Goal: Task Accomplishment & Management: Use online tool/utility

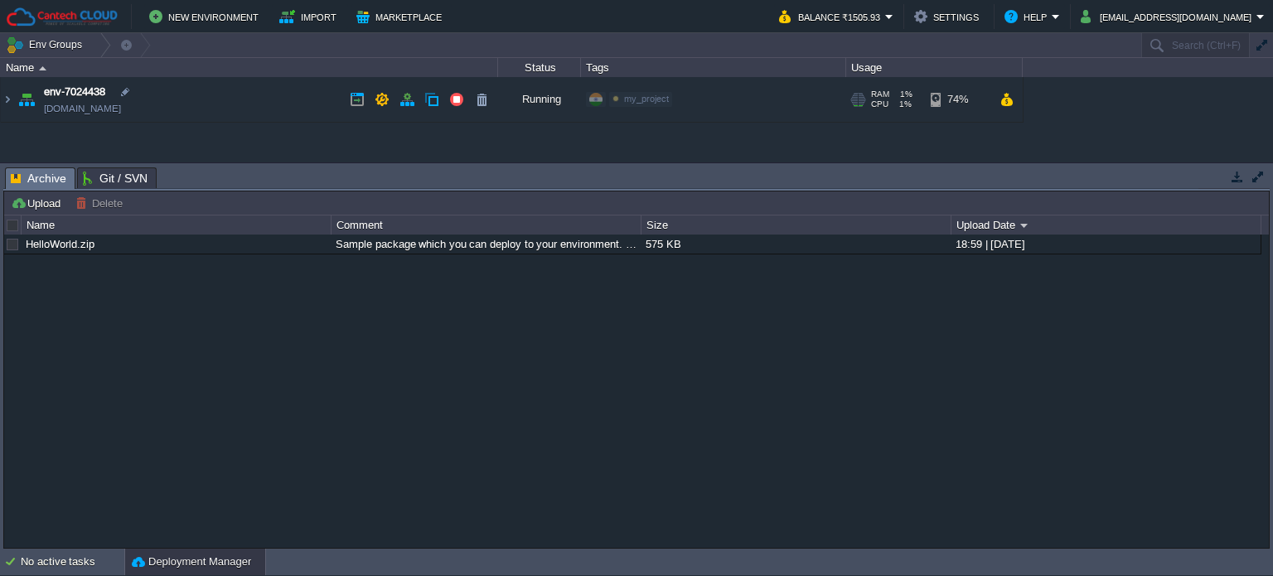
click at [13, 98] on td "env-7024438 [DOMAIN_NAME]" at bounding box center [249, 100] width 497 height 46
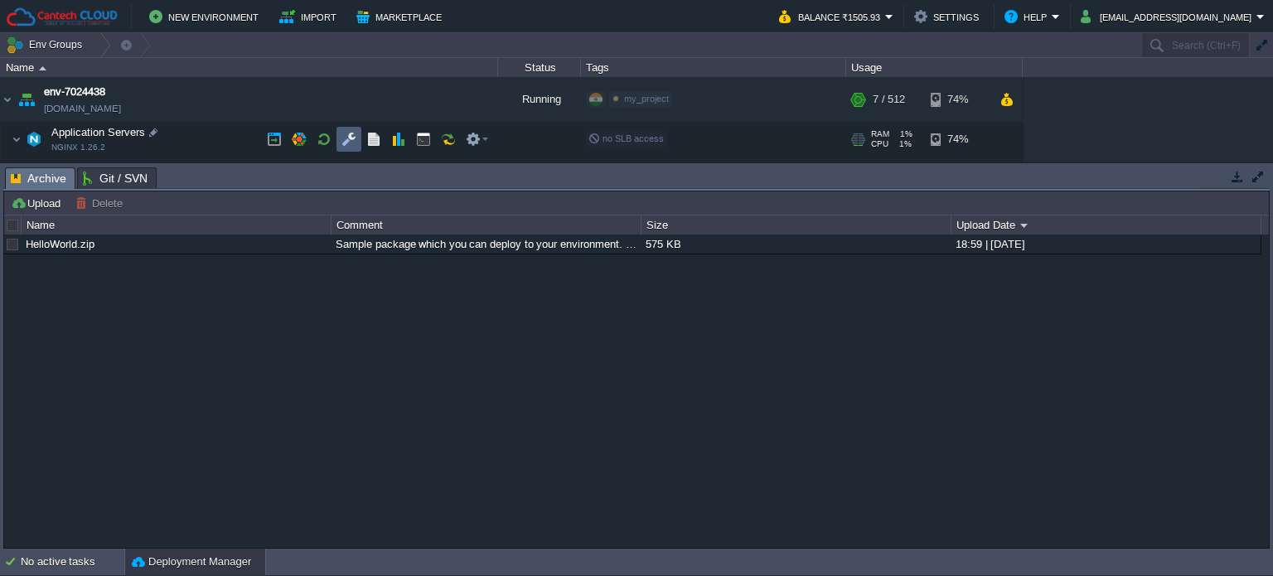
click at [337, 138] on td at bounding box center [348, 139] width 25 height 25
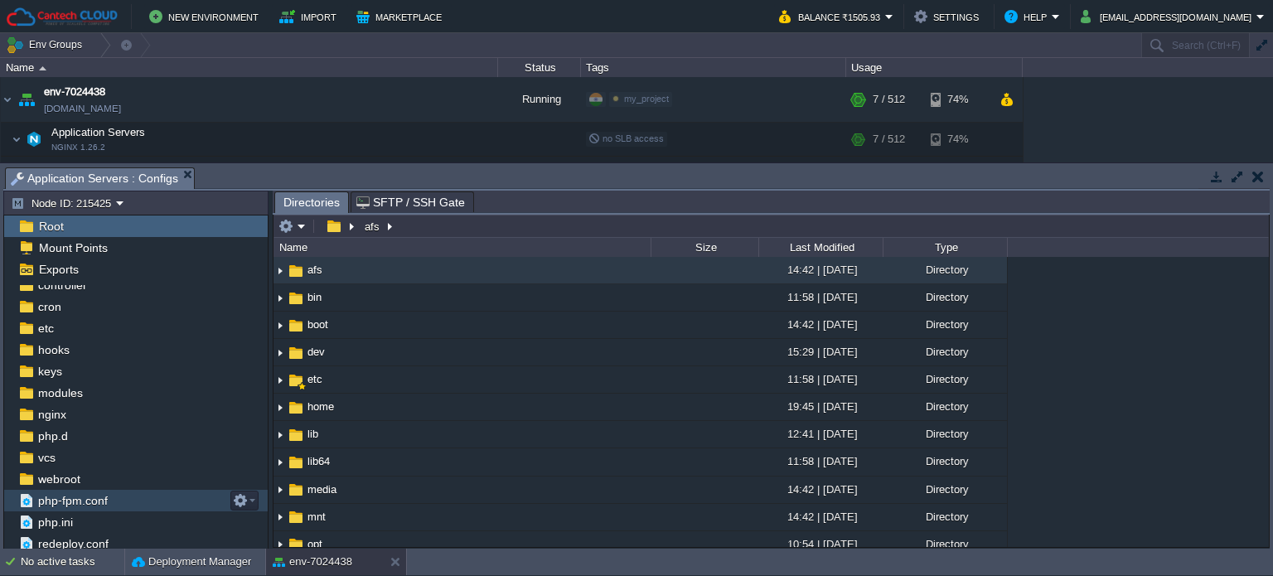
scroll to position [77, 0]
click at [80, 483] on span "webroot" at bounding box center [59, 477] width 48 height 15
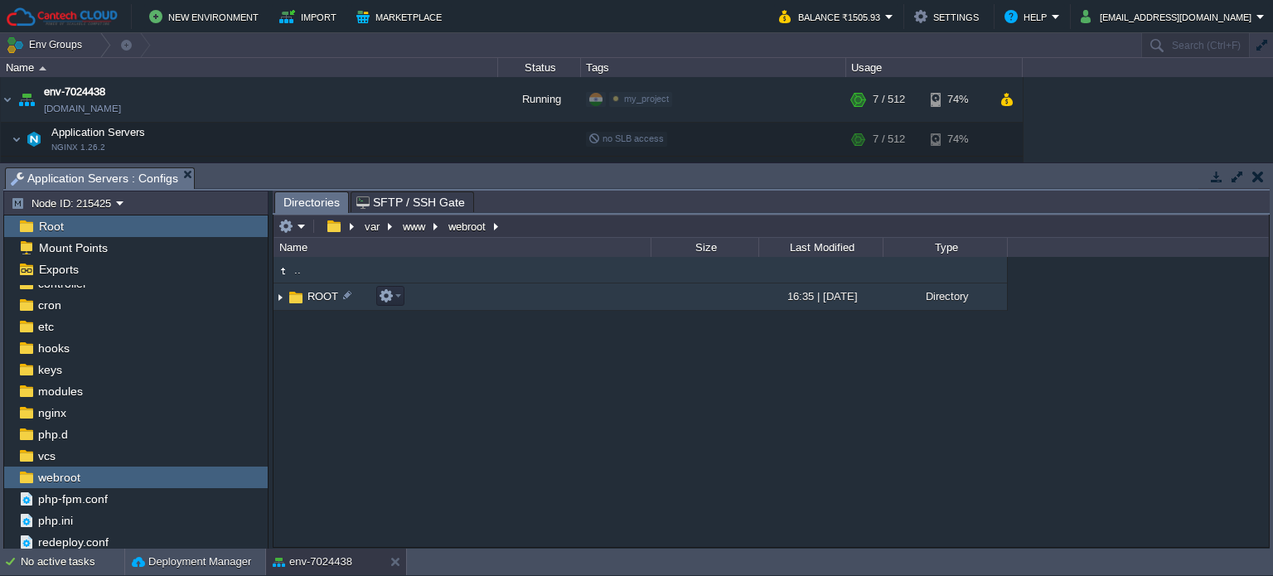
click at [320, 299] on span "ROOT" at bounding box center [323, 296] width 36 height 14
click at [319, 300] on span "ROOT" at bounding box center [323, 296] width 36 height 14
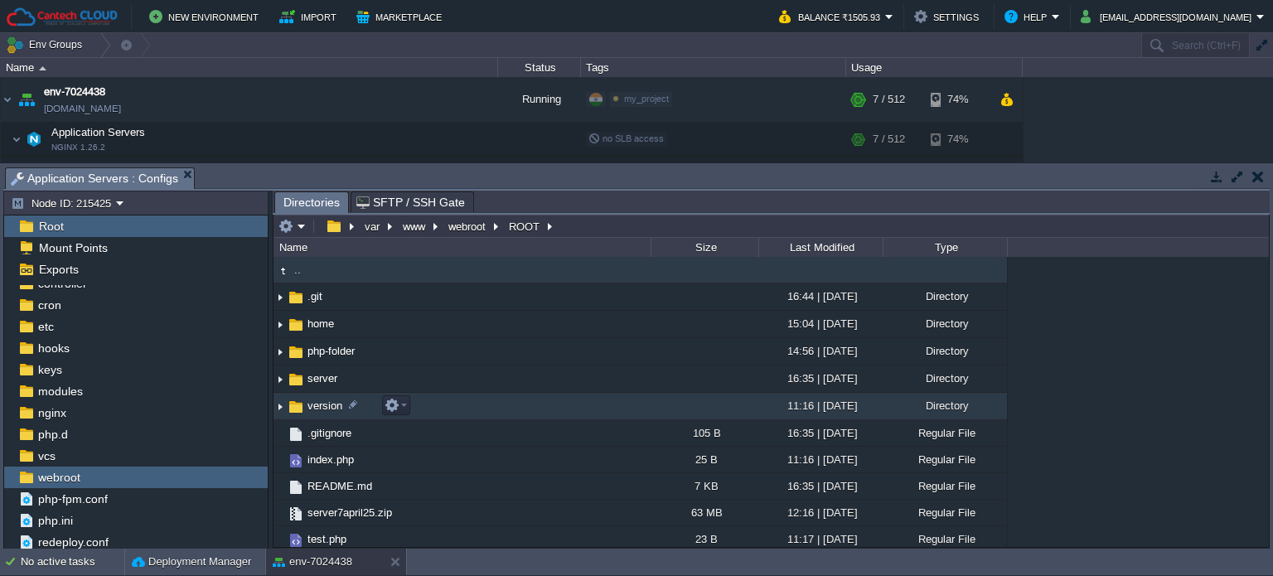
click at [321, 397] on td "version" at bounding box center [461, 406] width 377 height 27
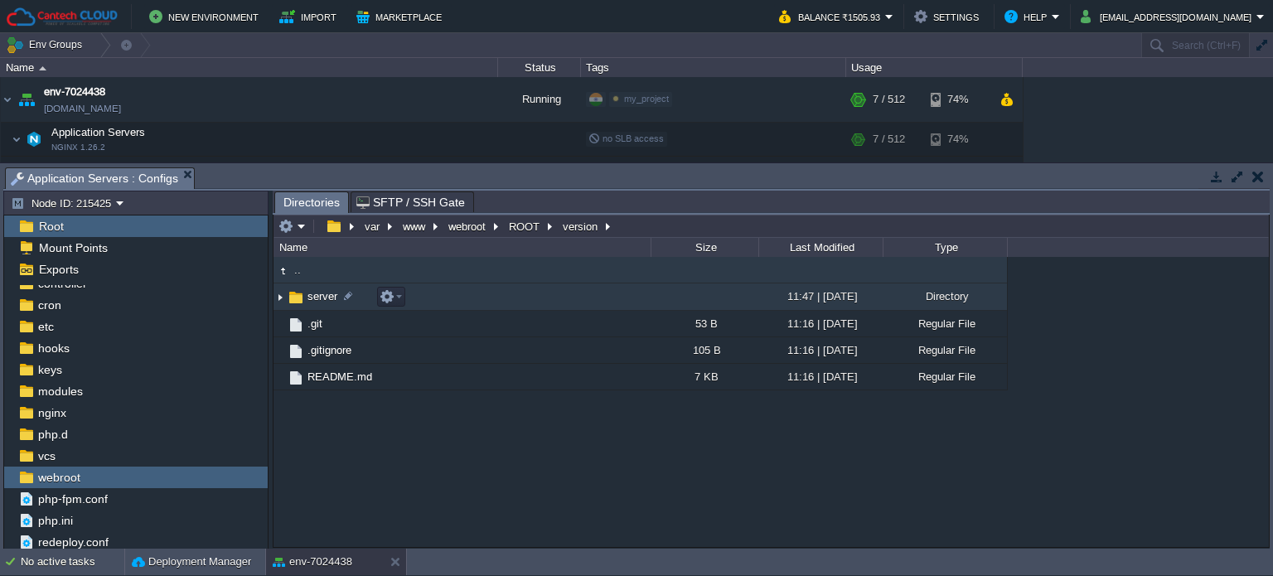
click at [324, 300] on span "server" at bounding box center [322, 296] width 35 height 14
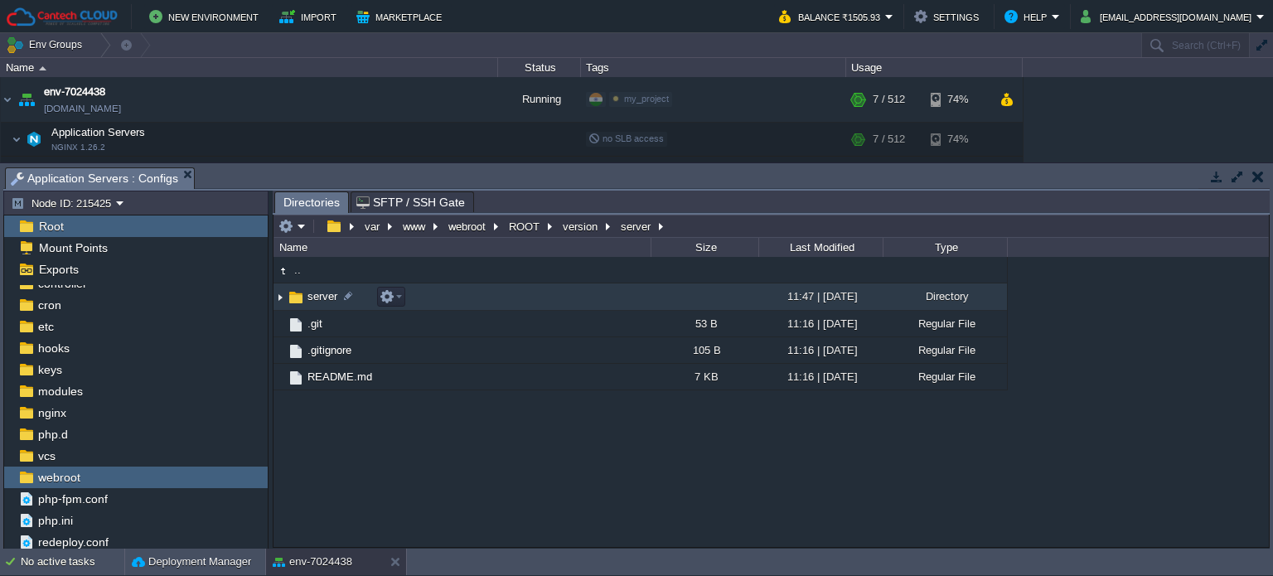
click at [324, 300] on span "server" at bounding box center [322, 296] width 35 height 14
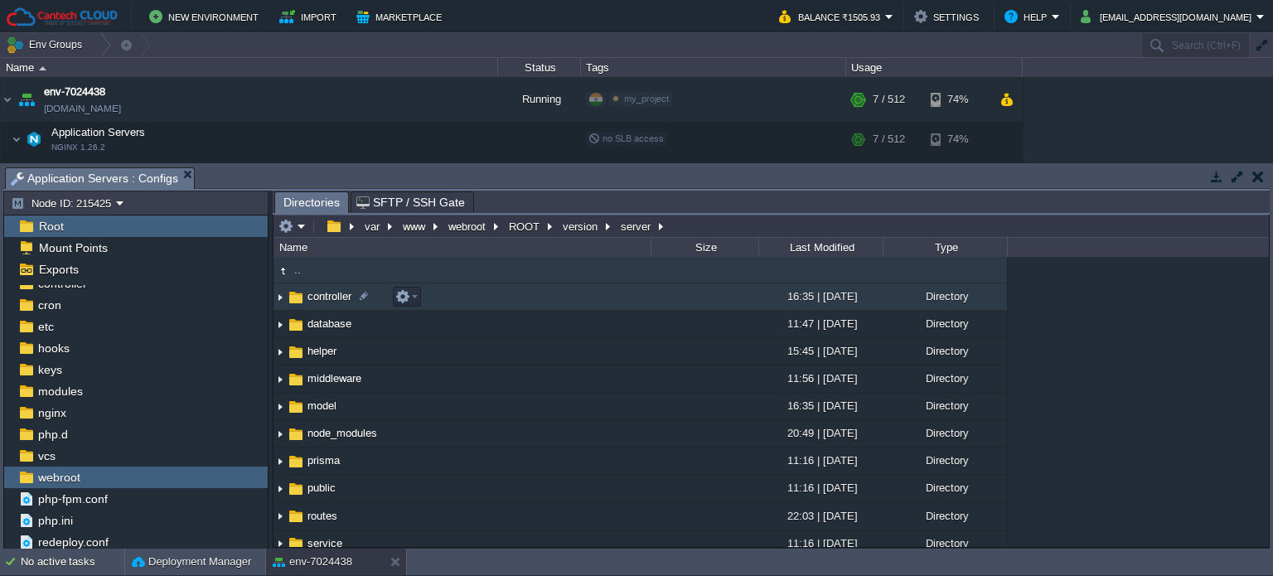
click at [321, 300] on span "controller" at bounding box center [329, 296] width 49 height 14
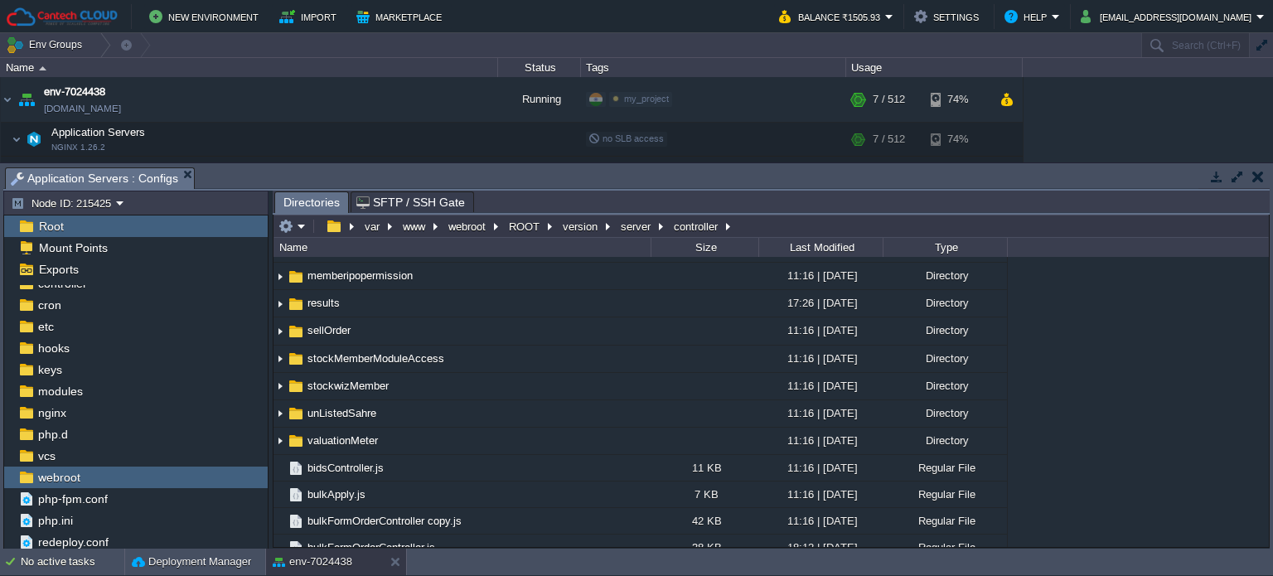
scroll to position [414, 0]
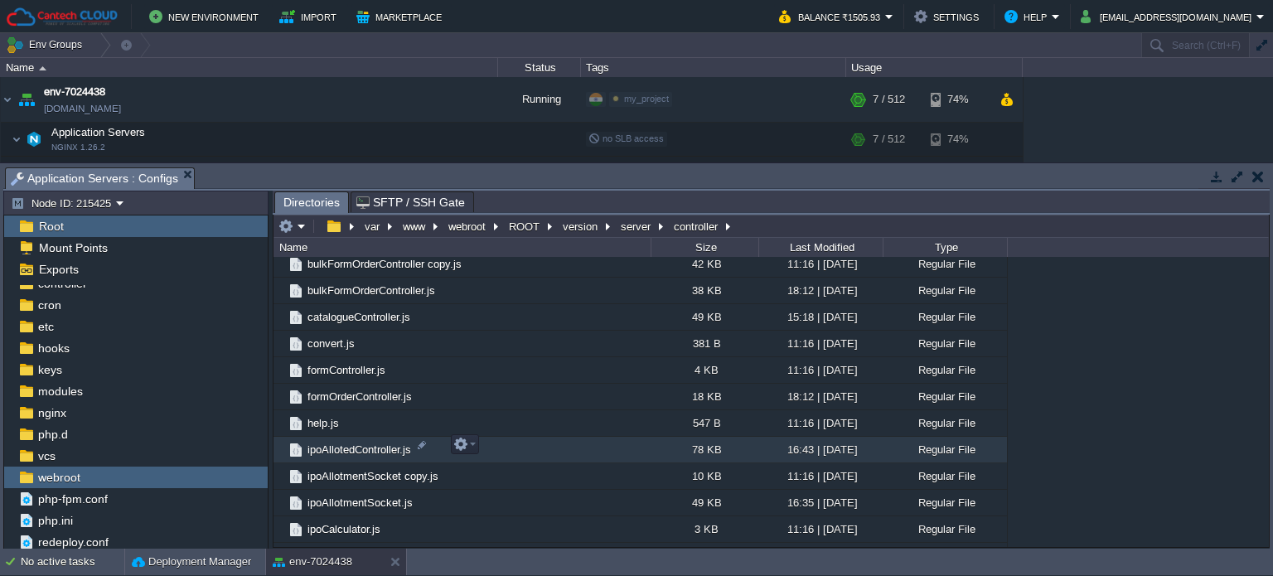
click at [359, 446] on span "ipoAllotedController.js" at bounding box center [359, 449] width 109 height 14
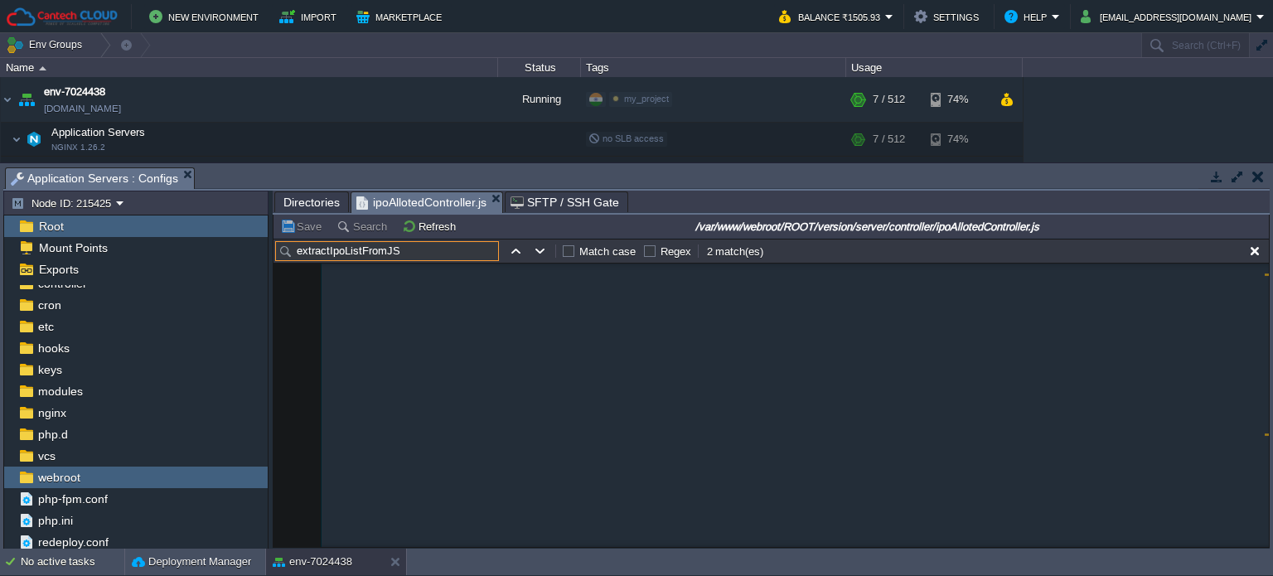
scroll to position [877, 0]
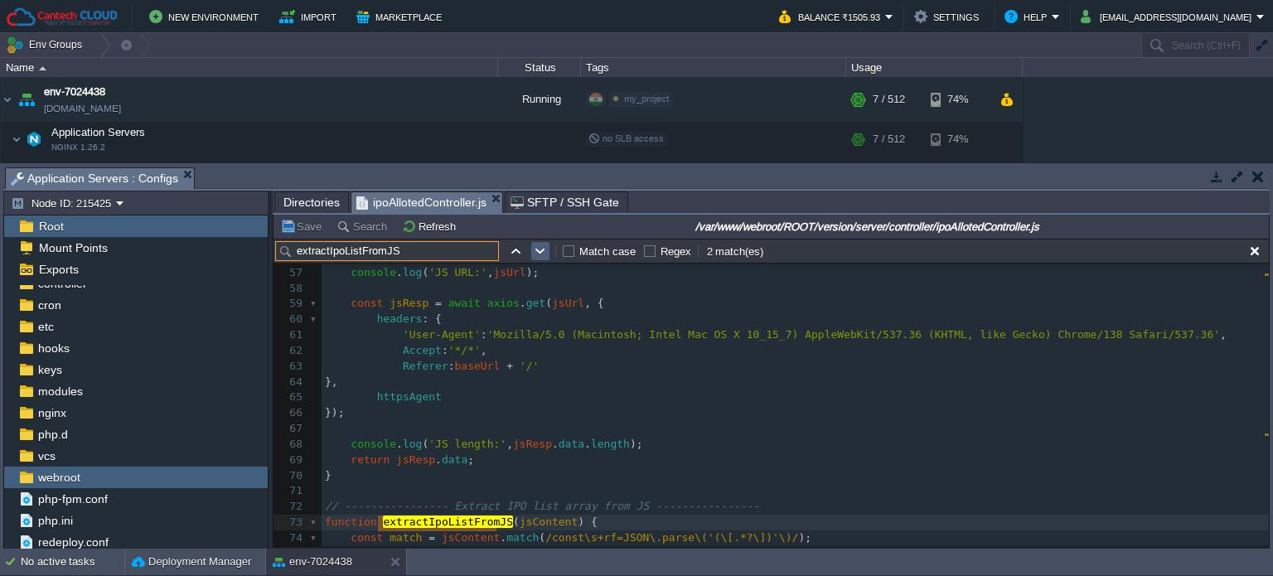
type input "extractIpoListFromJS"
click at [534, 251] on button "button" at bounding box center [540, 251] width 15 height 15
type textarea "extractIpoListFromJS"
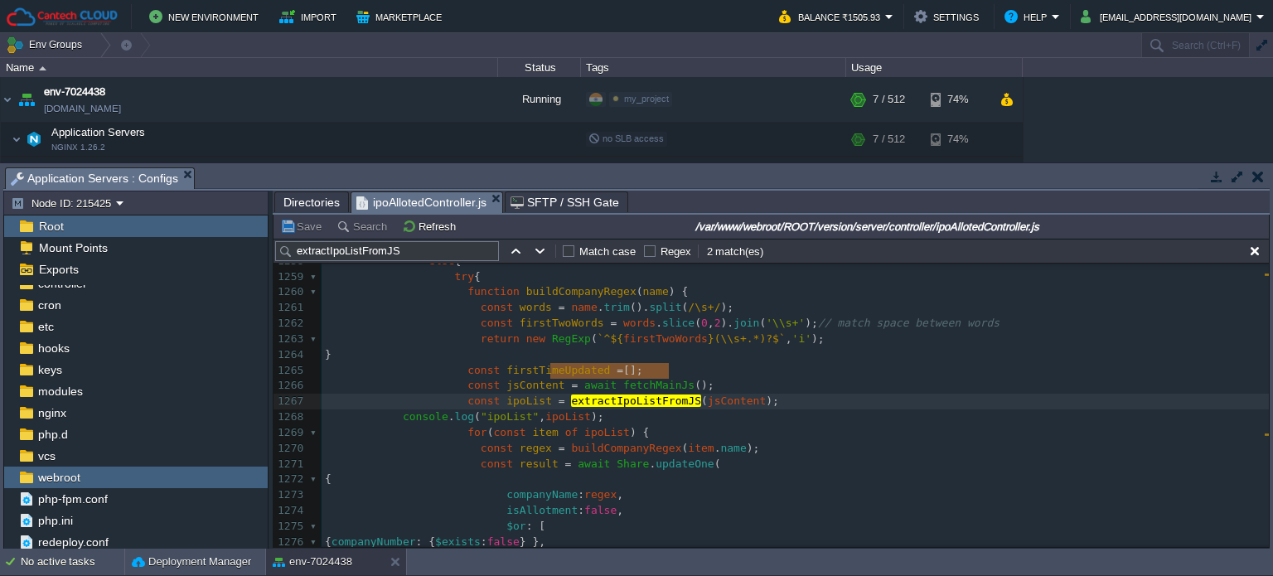
scroll to position [19700, 0]
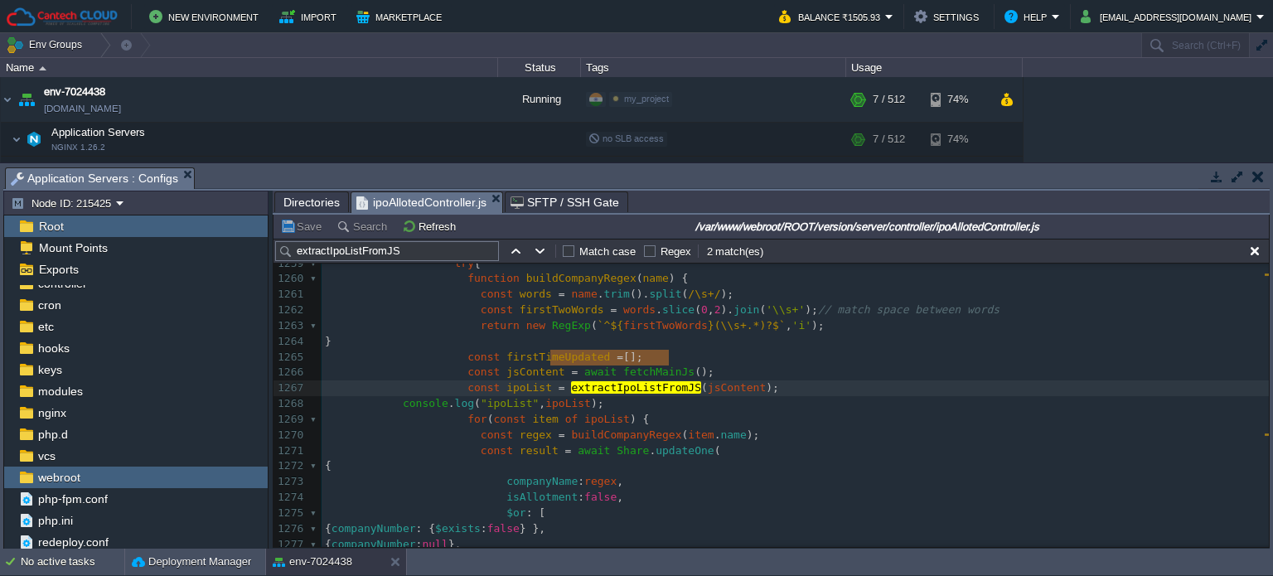
click at [398, 375] on div "x 1238 // { 1239 // $set: { 1240 // isAllotment: true, 1241 // companyNumber: c…" at bounding box center [794, 231] width 947 height 671
click at [491, 360] on div "xxxxxxxxxx 1238 // { 1239 // $set: { 1240 // isAllotment: true, 1241 // company…" at bounding box center [794, 310] width 947 height 828
type textarea "ipoList"
click at [623, 397] on span "ipoList" at bounding box center [646, 403] width 46 height 12
type textarea "ipoList"
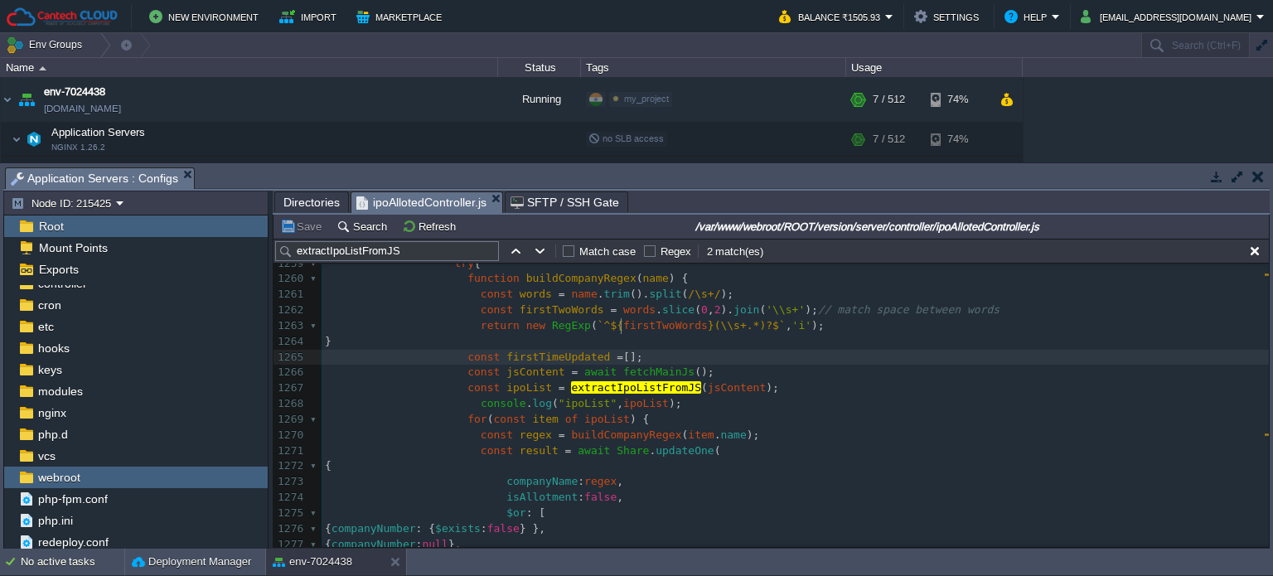
click at [742, 350] on pre "const firstTimeUpdated = [];" at bounding box center [794, 358] width 947 height 16
type textarea "-"
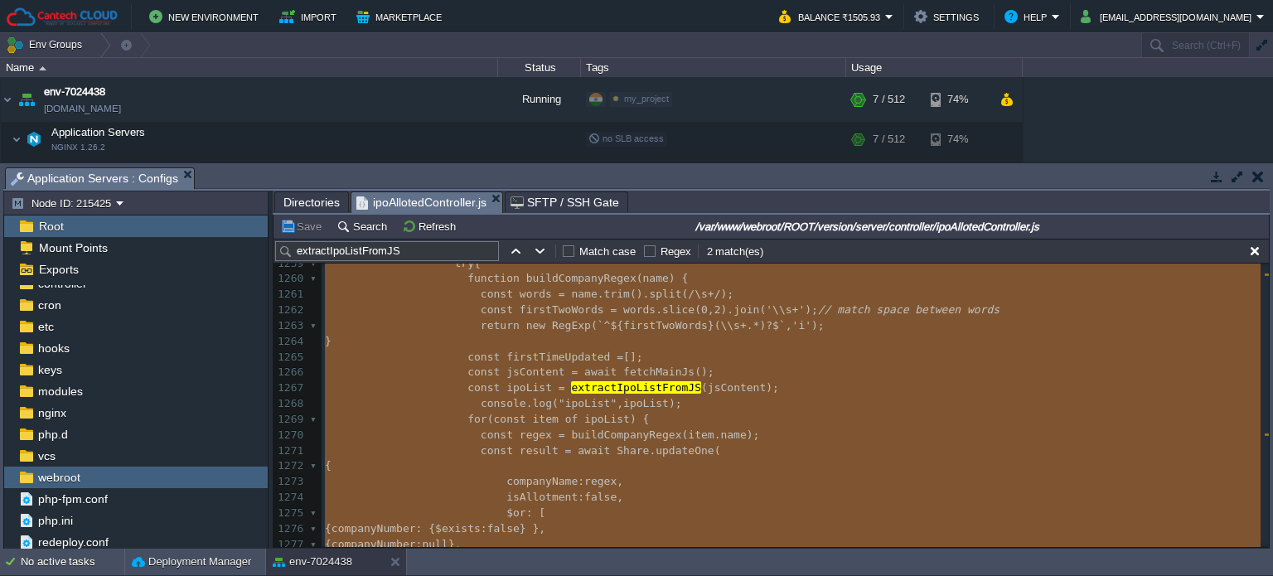
paste textarea
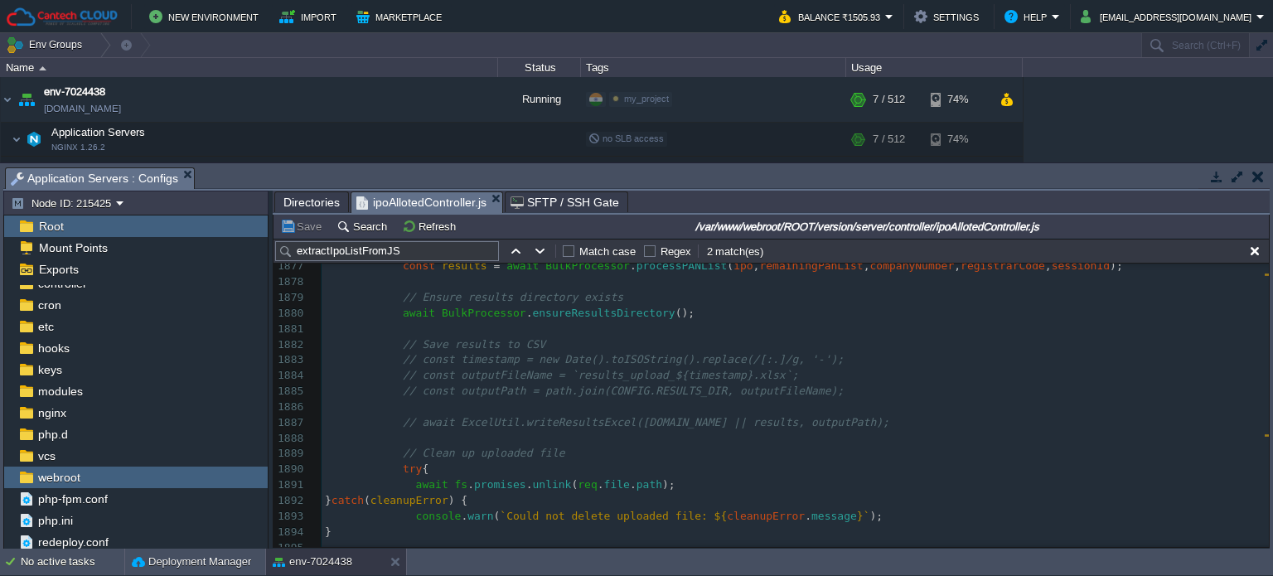
scroll to position [0, 0]
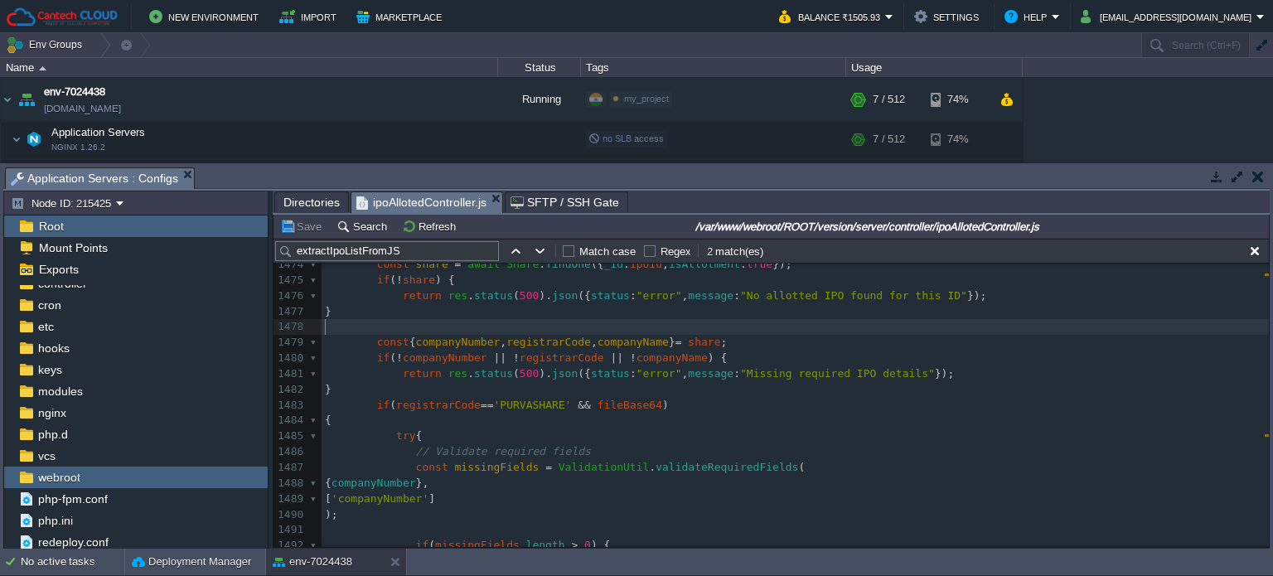
click at [413, 327] on pre "​" at bounding box center [794, 327] width 947 height 16
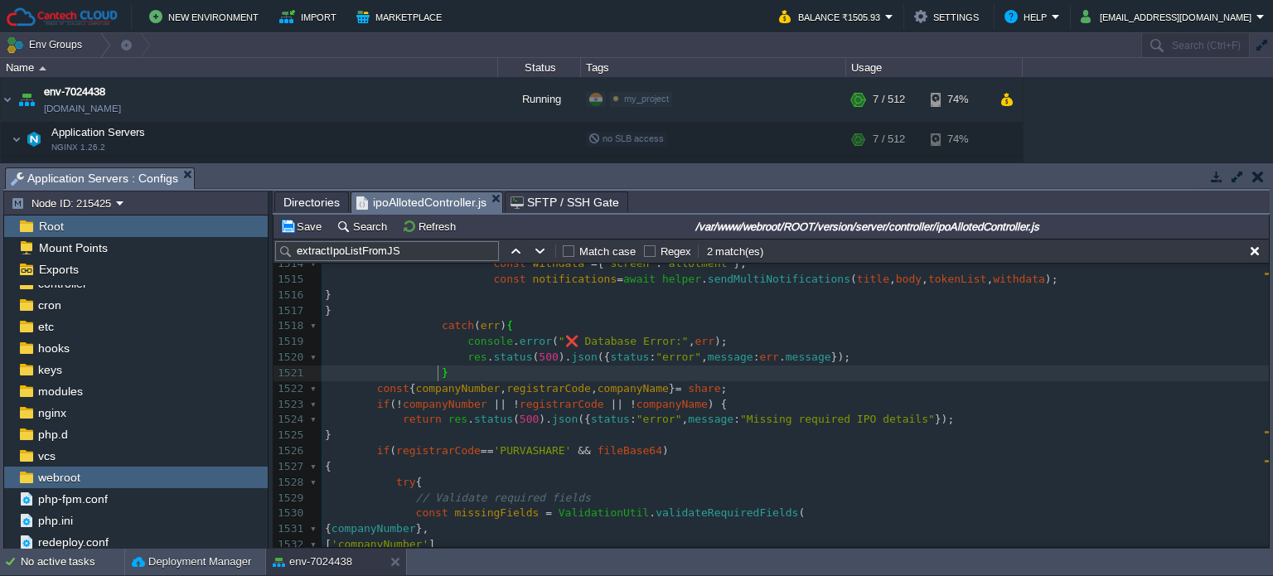
click at [451, 379] on pre "}" at bounding box center [794, 373] width 947 height 16
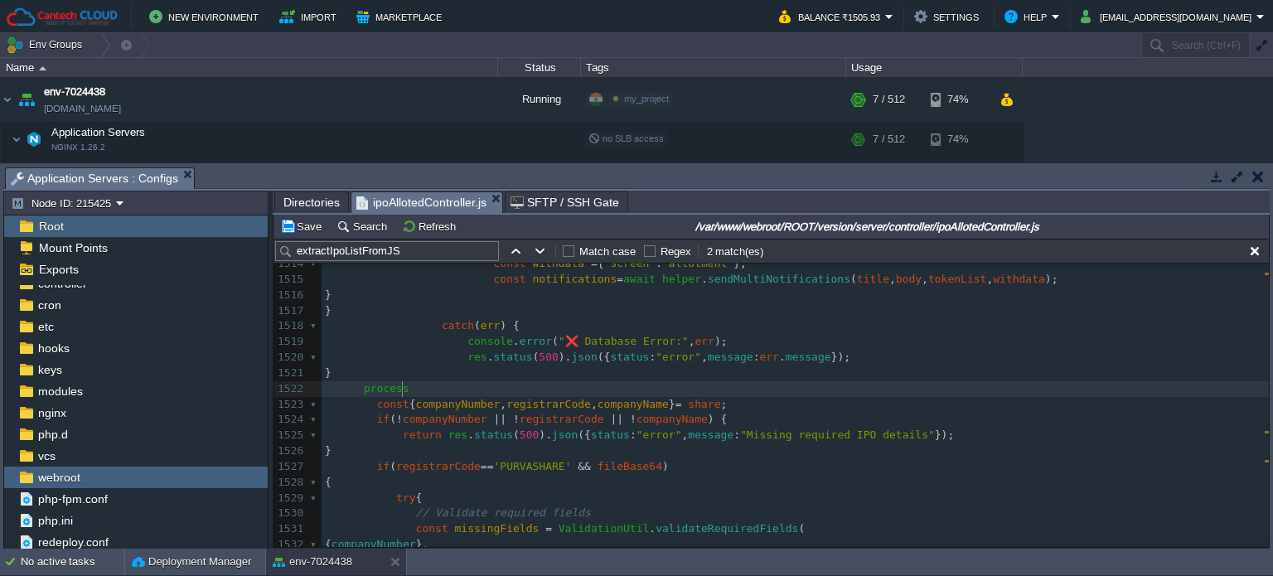
type textarea "process."
click at [457, 397] on pre "const { companyNumber , registrarCode , companyName } = share ;" at bounding box center [794, 405] width 947 height 16
type textarea "exit();"
type textarea "0"
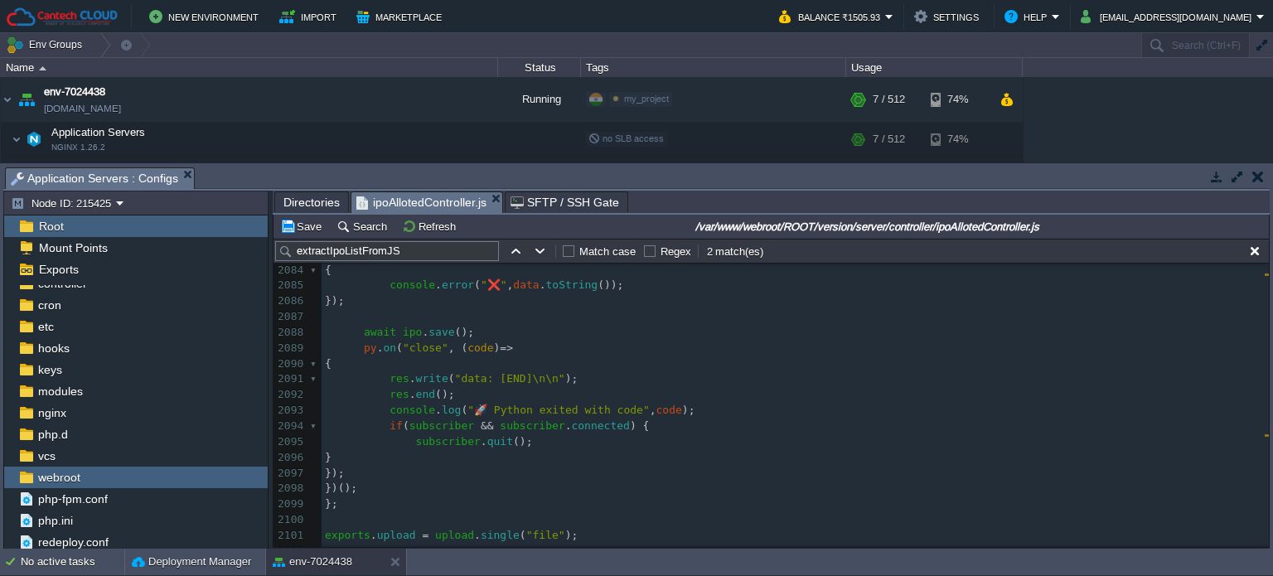
scroll to position [32626, 0]
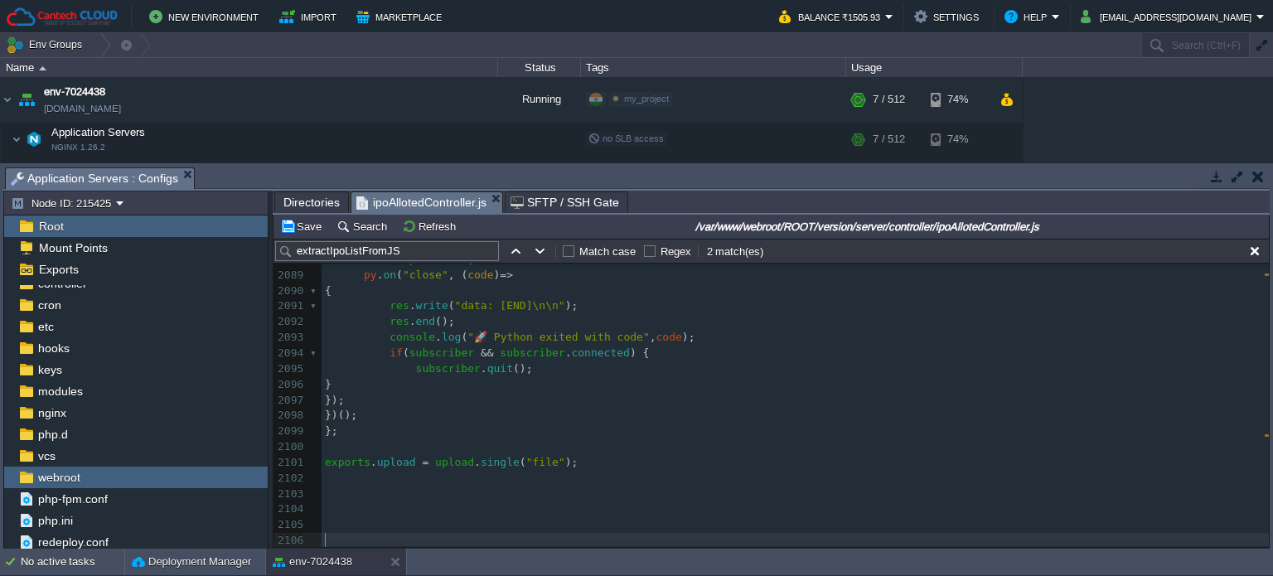
type textarea "-"
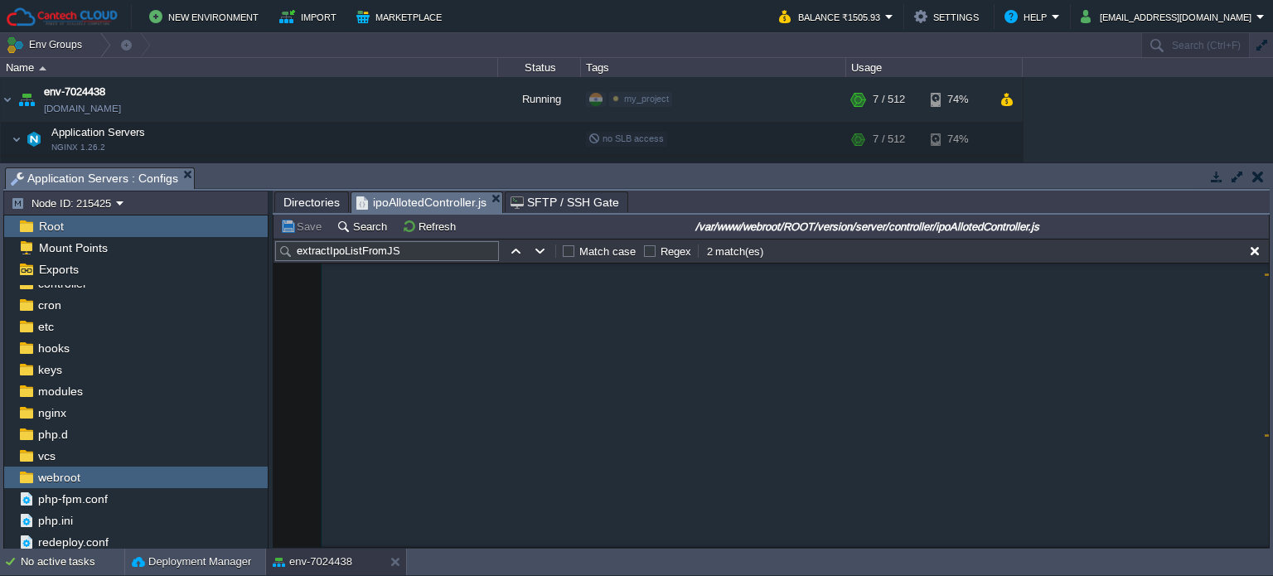
scroll to position [5505, 0]
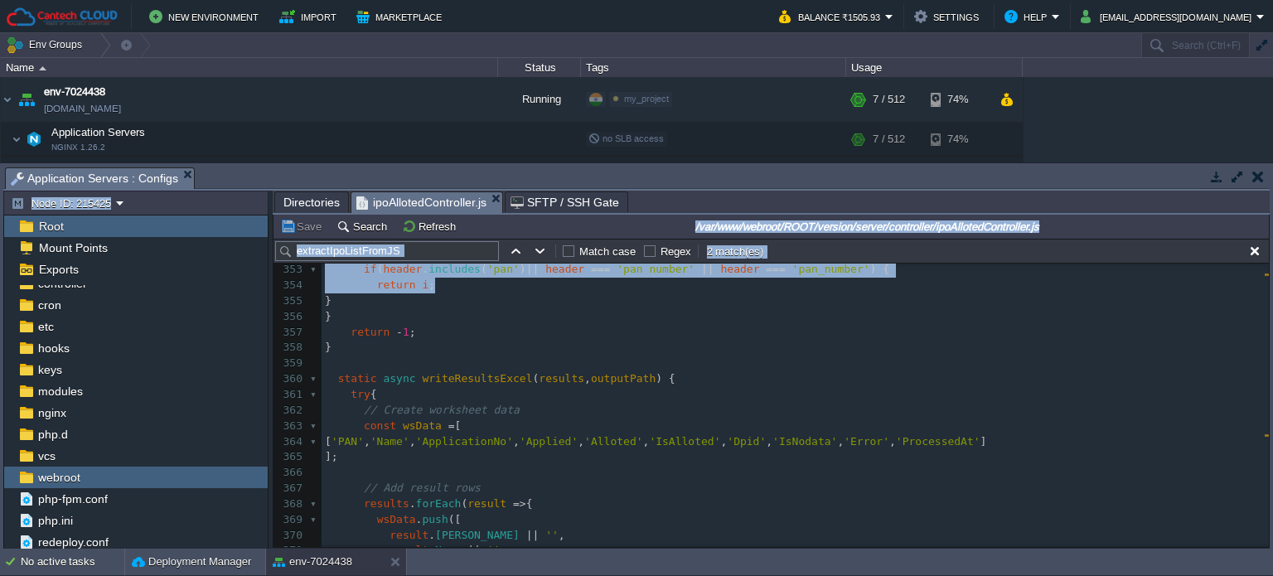
drag, startPoint x: 1266, startPoint y: 459, endPoint x: 1259, endPoint y: 297, distance: 161.7
click at [1259, 297] on div "Tasks Activity Log Archive Git / SVN Application Servers : Configs Upload Delet…" at bounding box center [636, 355] width 1273 height 385
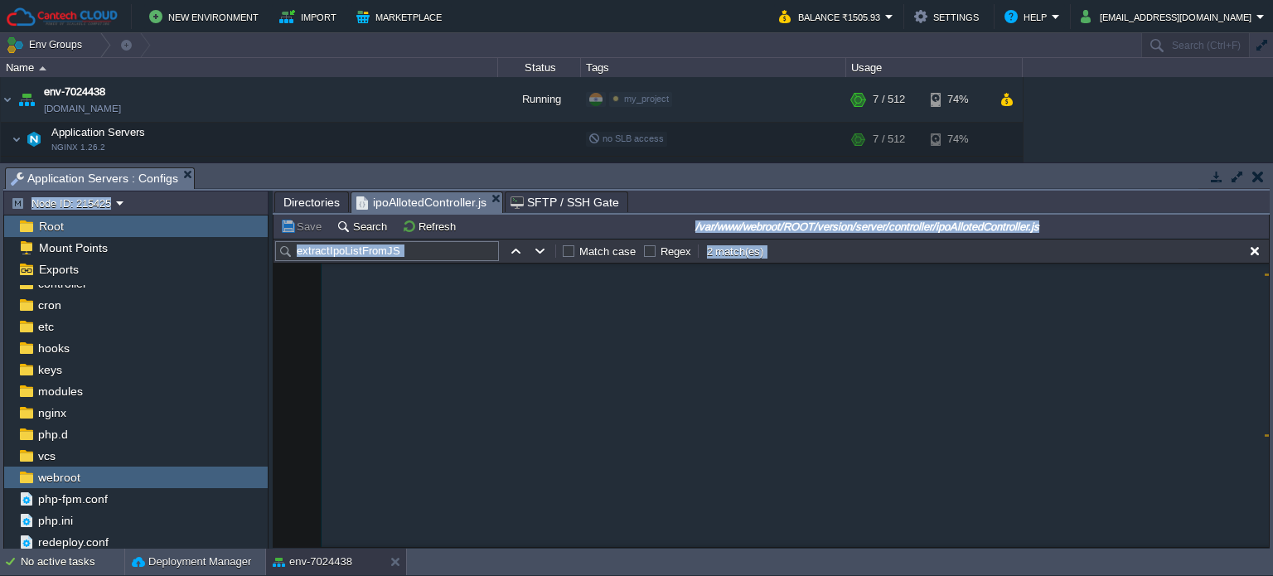
scroll to position [0, 0]
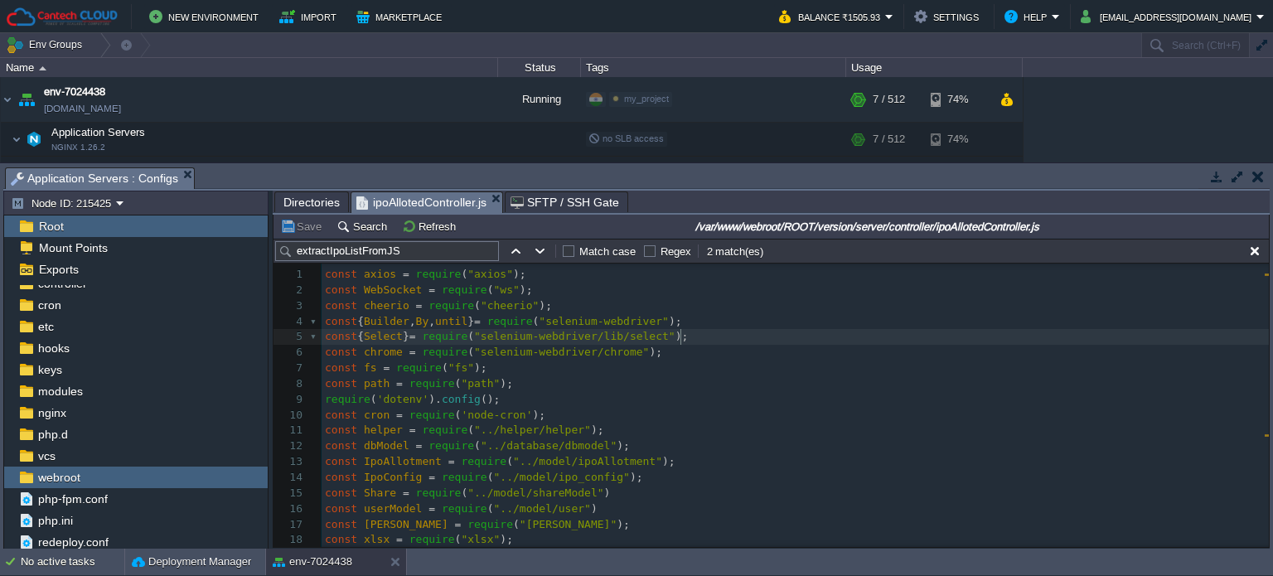
click at [1046, 342] on pre "const { Select } = require ( "selenium-webdriver/lib/select" );" at bounding box center [794, 337] width 947 height 16
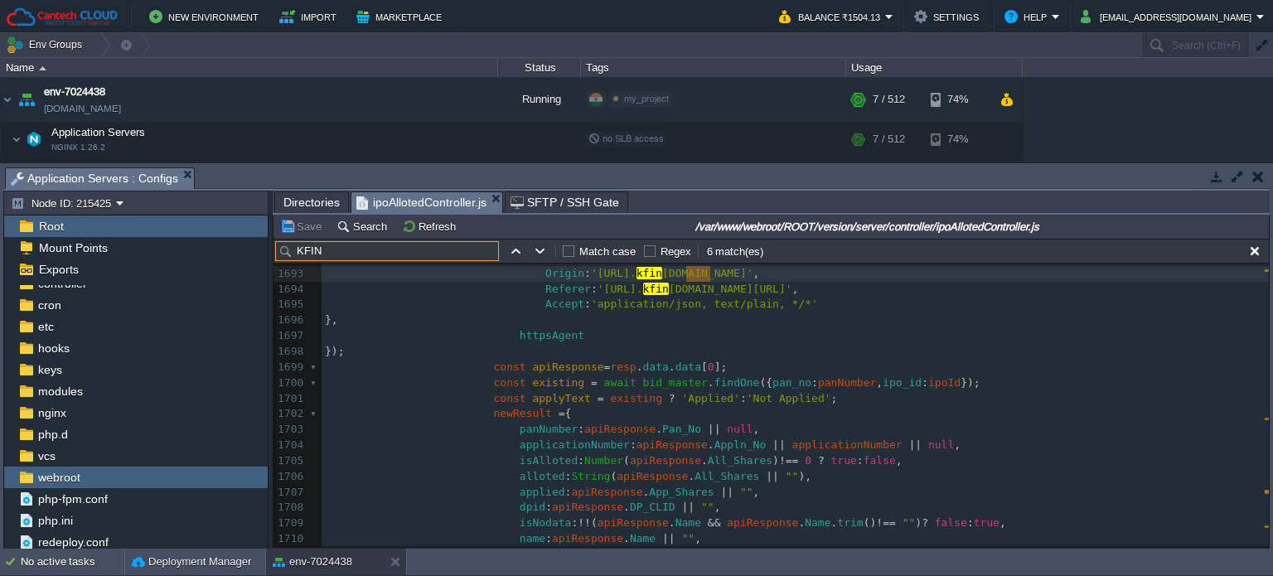
scroll to position [26352, 0]
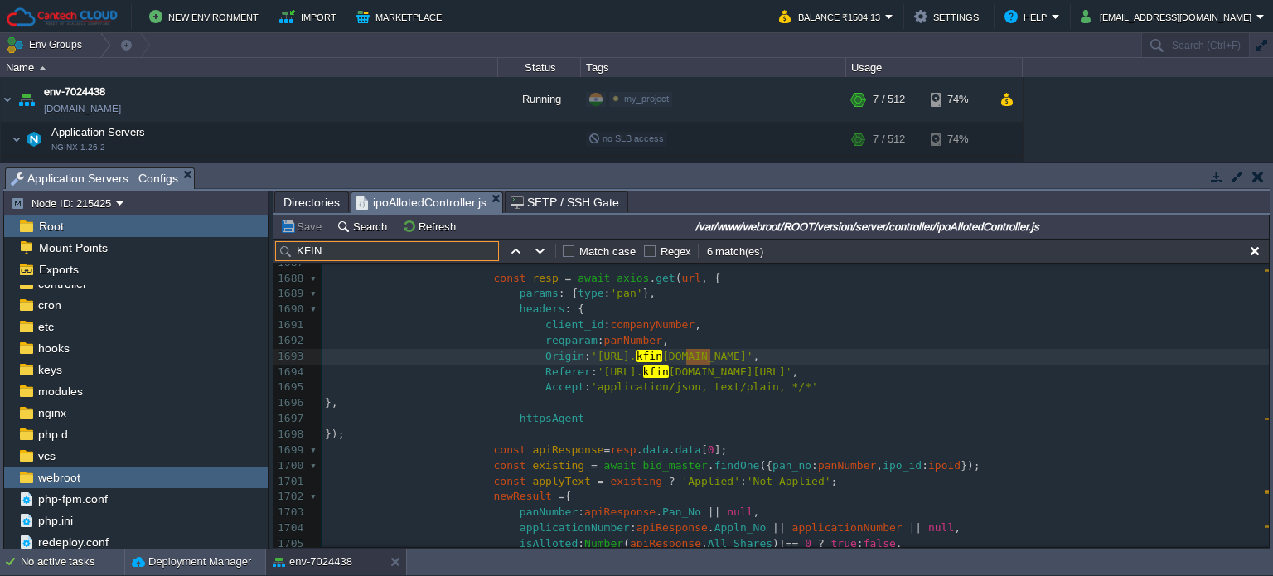
type input "KFIN"
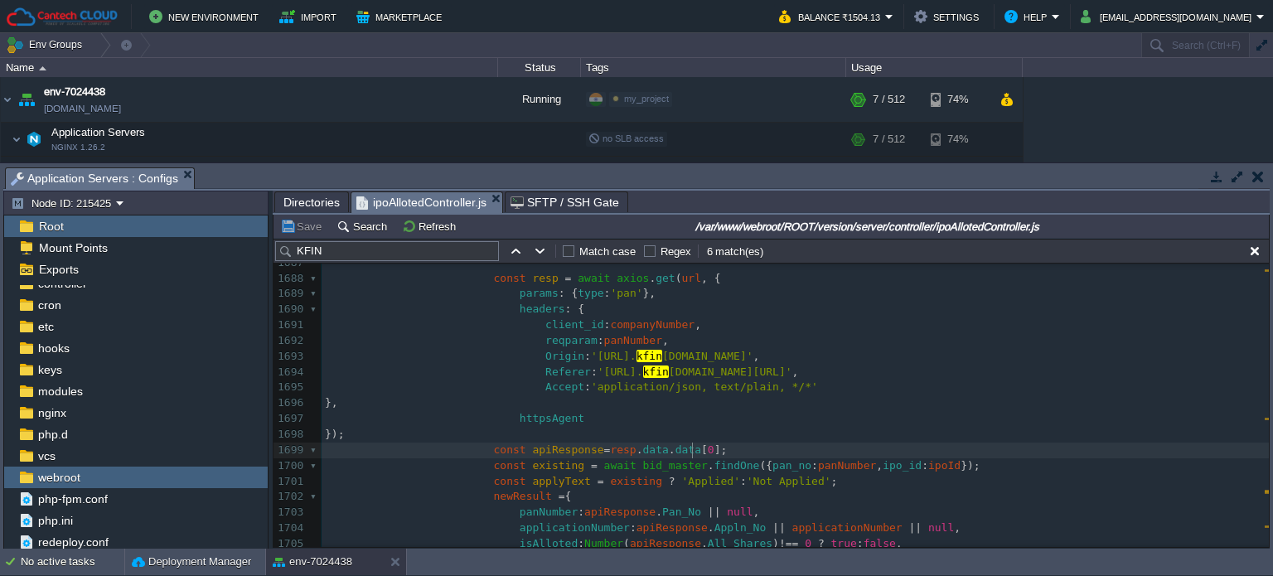
click at [711, 454] on pre "const apiResponse = resp . data . data [ 0 ];" at bounding box center [794, 450] width 947 height 16
click at [669, 440] on pre "});" at bounding box center [794, 435] width 947 height 16
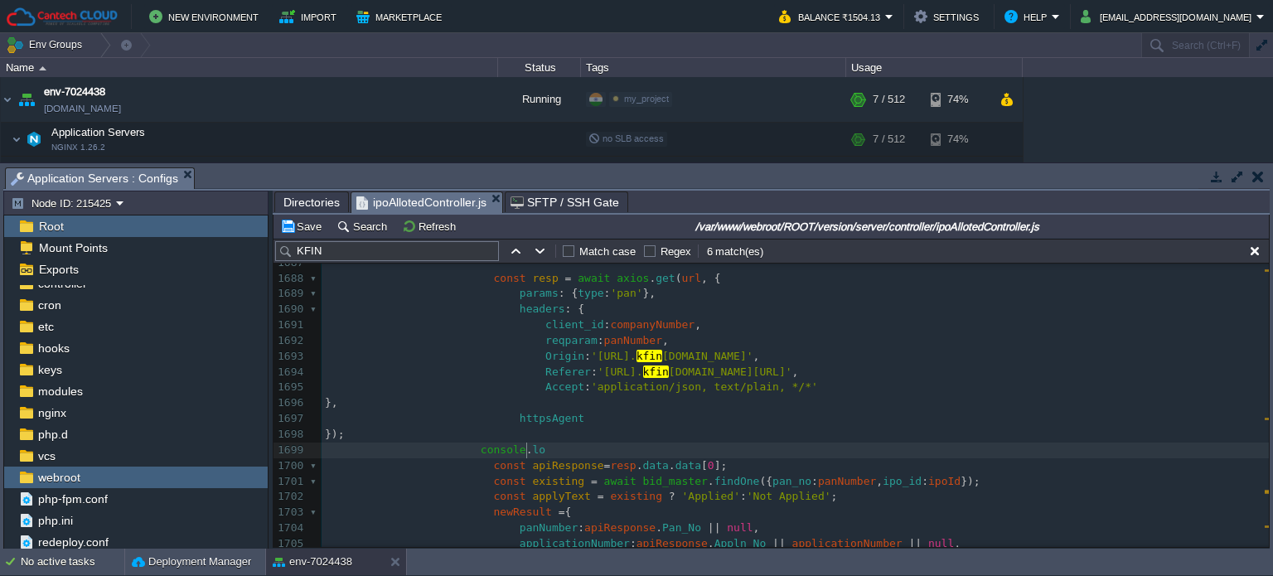
scroll to position [5, 65]
type textarea "console.log();"
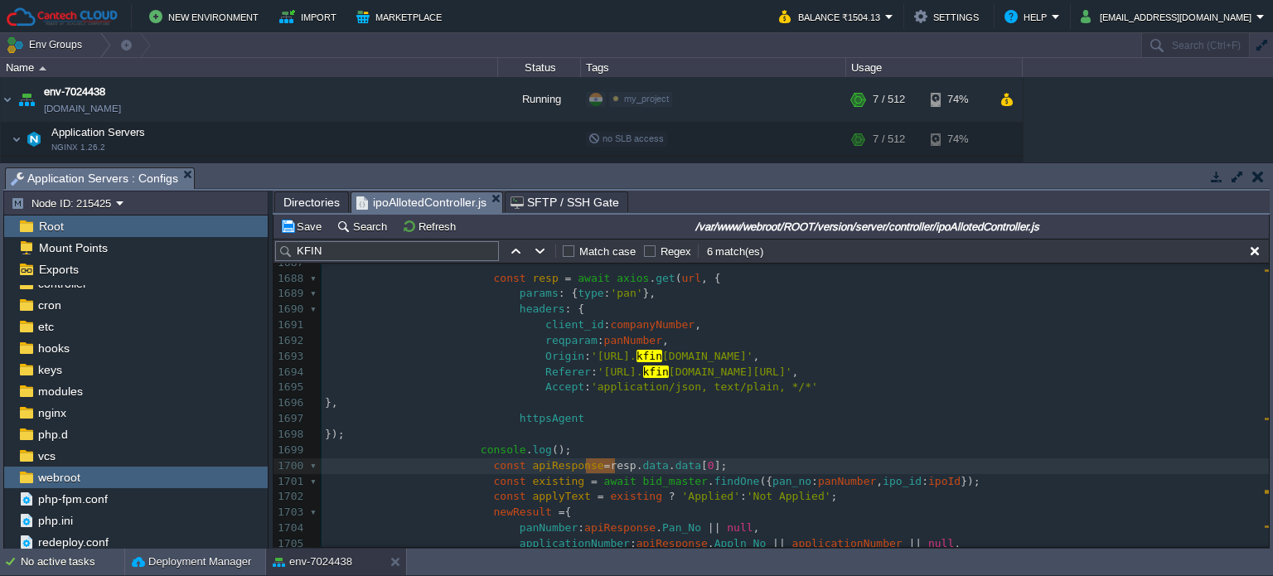
drag, startPoint x: 587, startPoint y: 470, endPoint x: 615, endPoint y: 468, distance: 28.2
type textarea "resp"
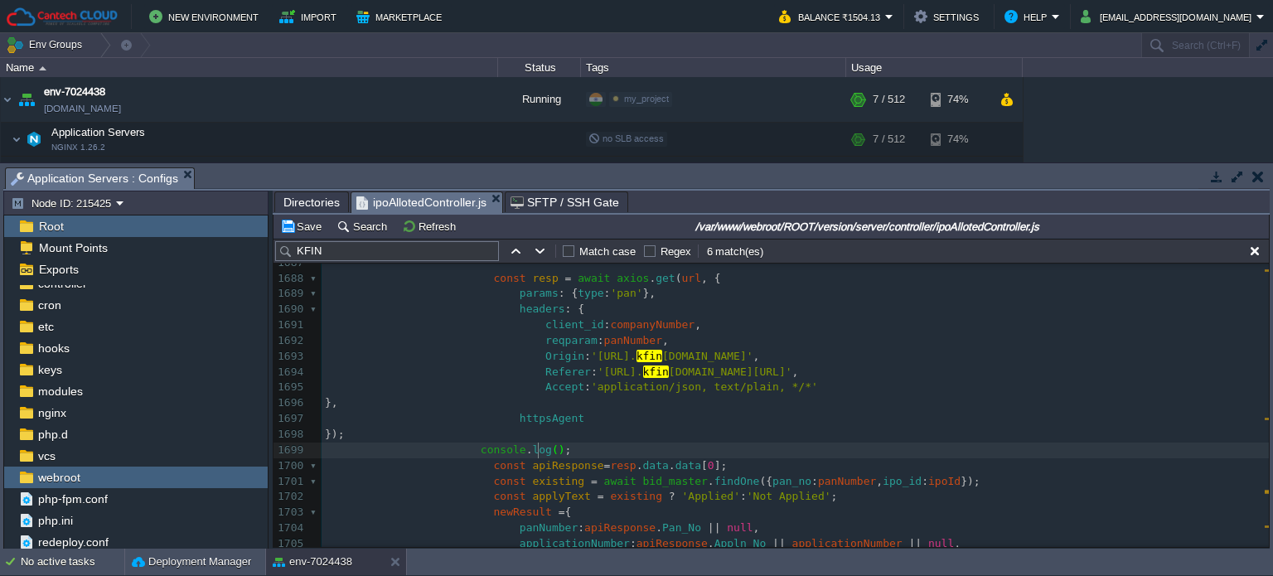
scroll to position [5, 7]
paste textarea """
paste textarea
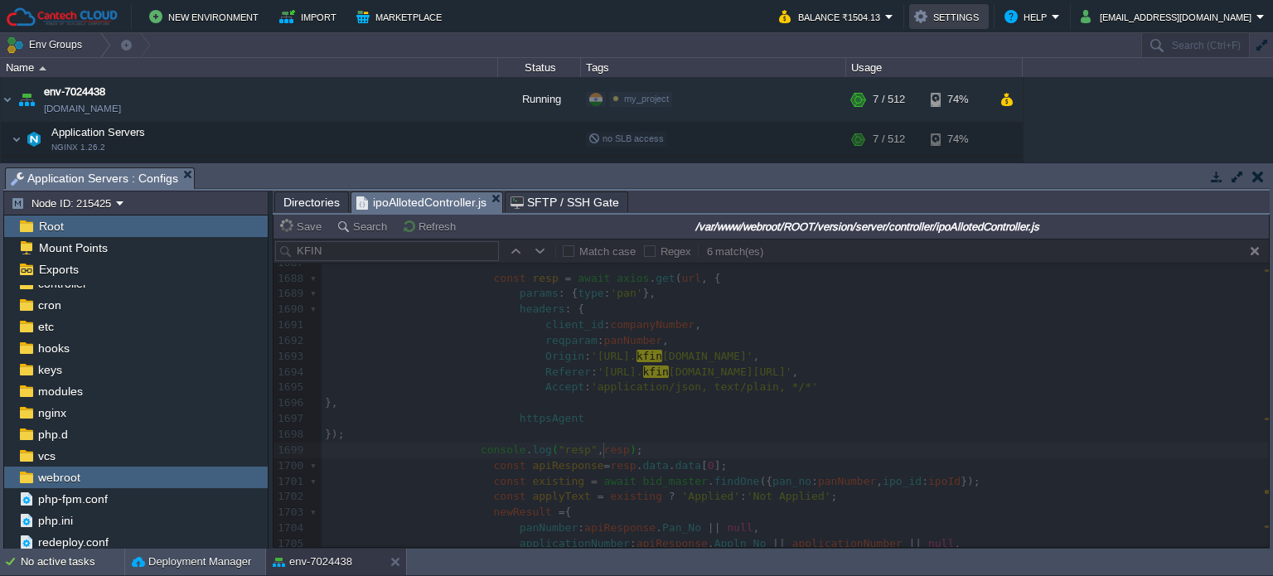
type textarea ""","
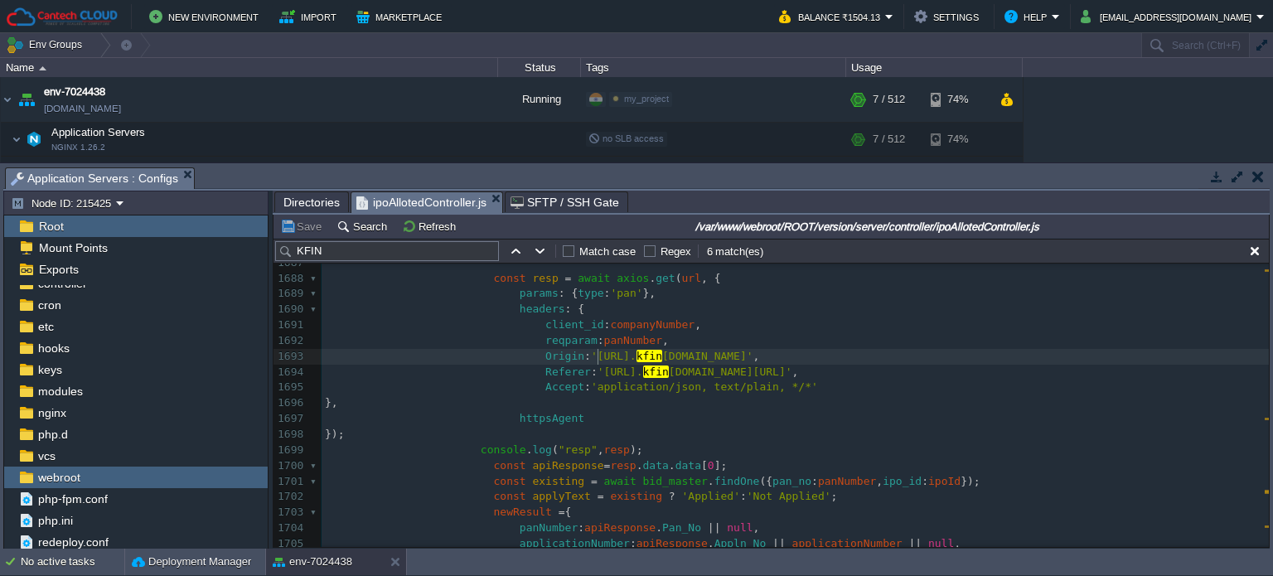
click at [597, 350] on div "xxxxxxxxxx const { Select } = require ( "selenium-webdriver/lib/select" ); 1677…" at bounding box center [794, 442] width 947 height 687
click at [580, 344] on div "xxxxxxxxxx const { Select } = require ( "selenium-webdriver/lib/select" ); 1677…" at bounding box center [794, 442] width 947 height 687
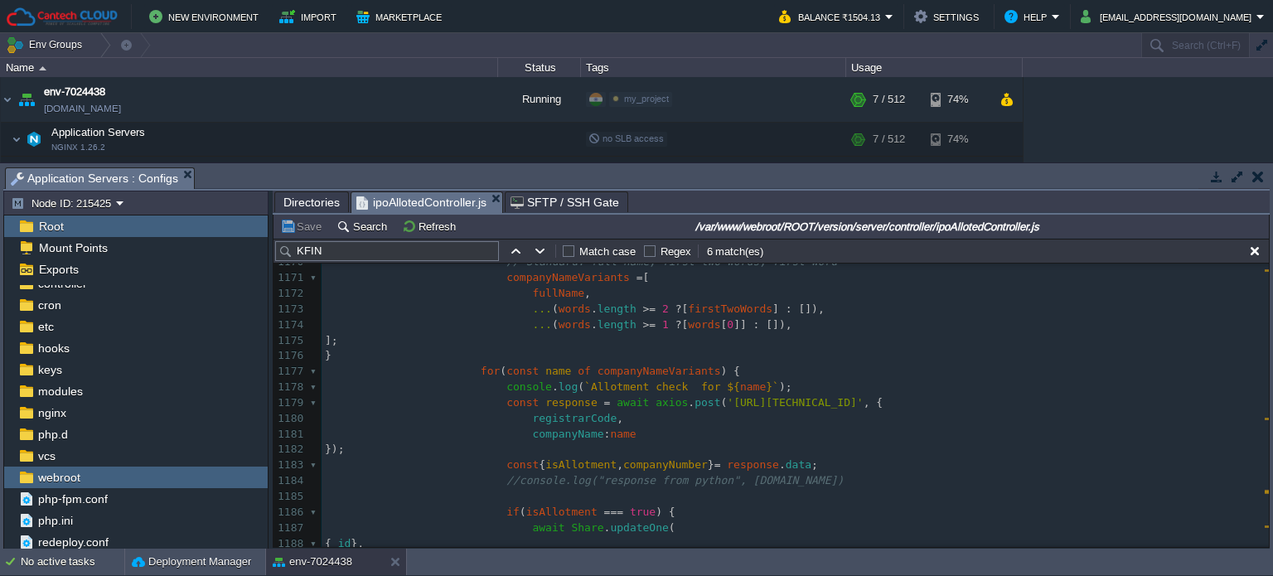
scroll to position [18026, 0]
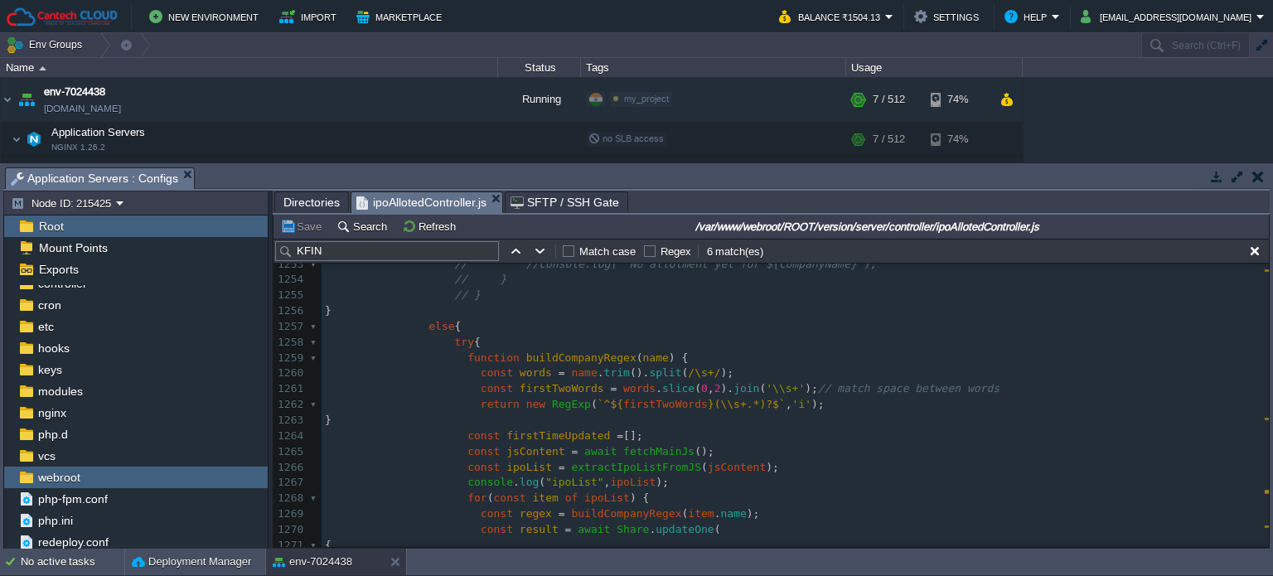
click at [577, 351] on span "buildCompanyRegex" at bounding box center [581, 357] width 110 height 12
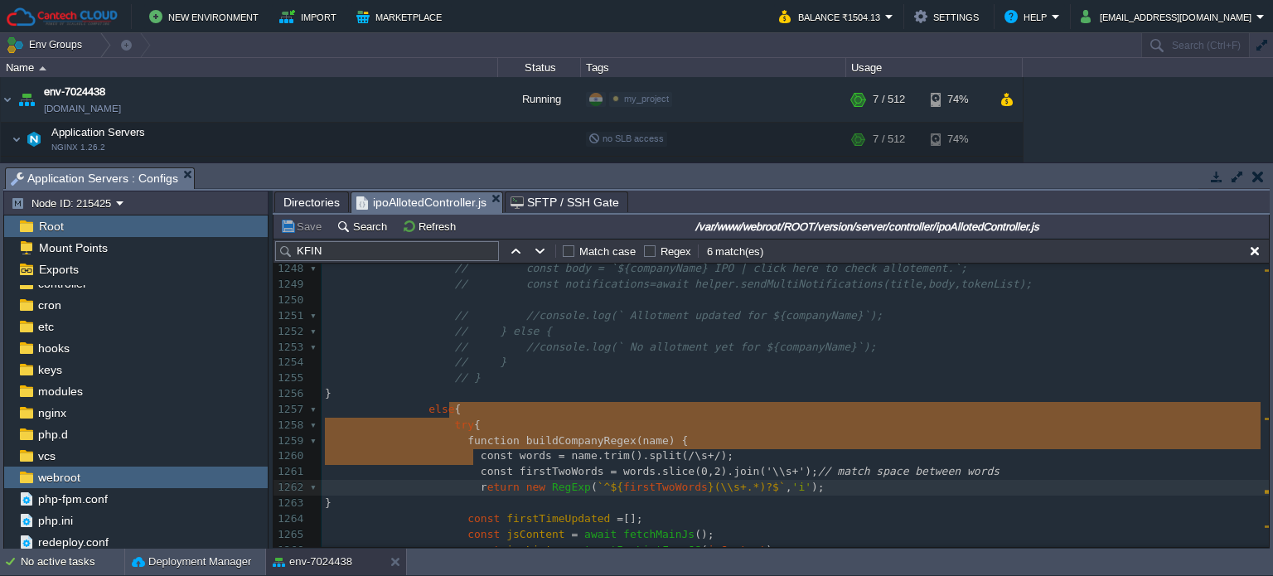
type textarea "function buildCompanyRegex(name) { const words = name.trim().split(/\s+/); cons…"
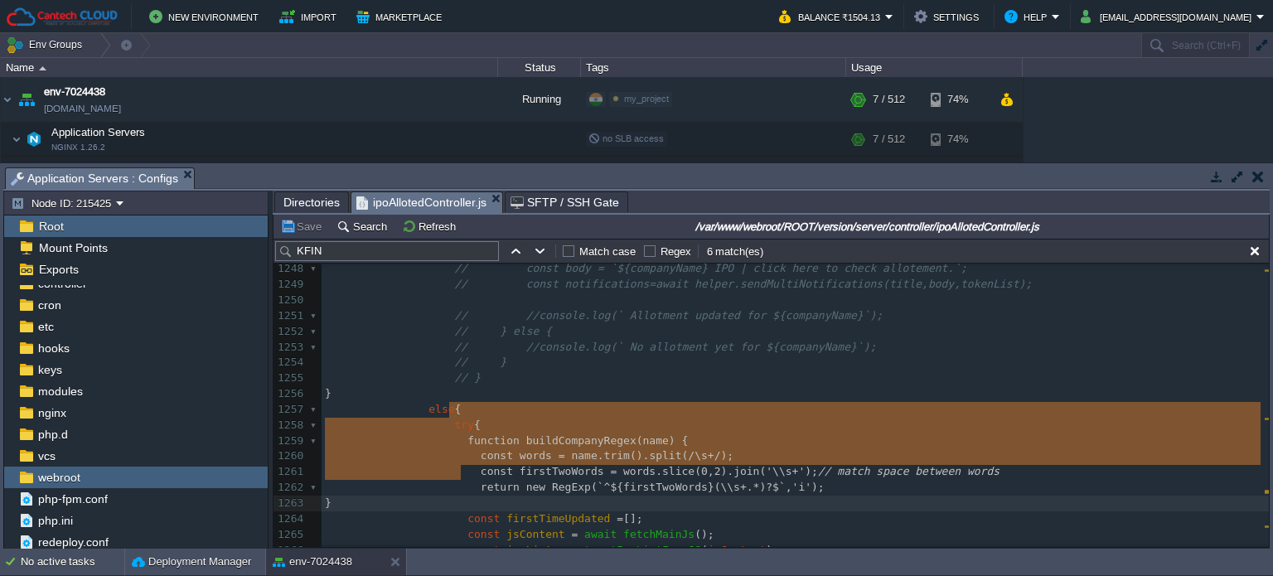
drag, startPoint x: 451, startPoint y: 411, endPoint x: 476, endPoint y: 476, distance: 70.0
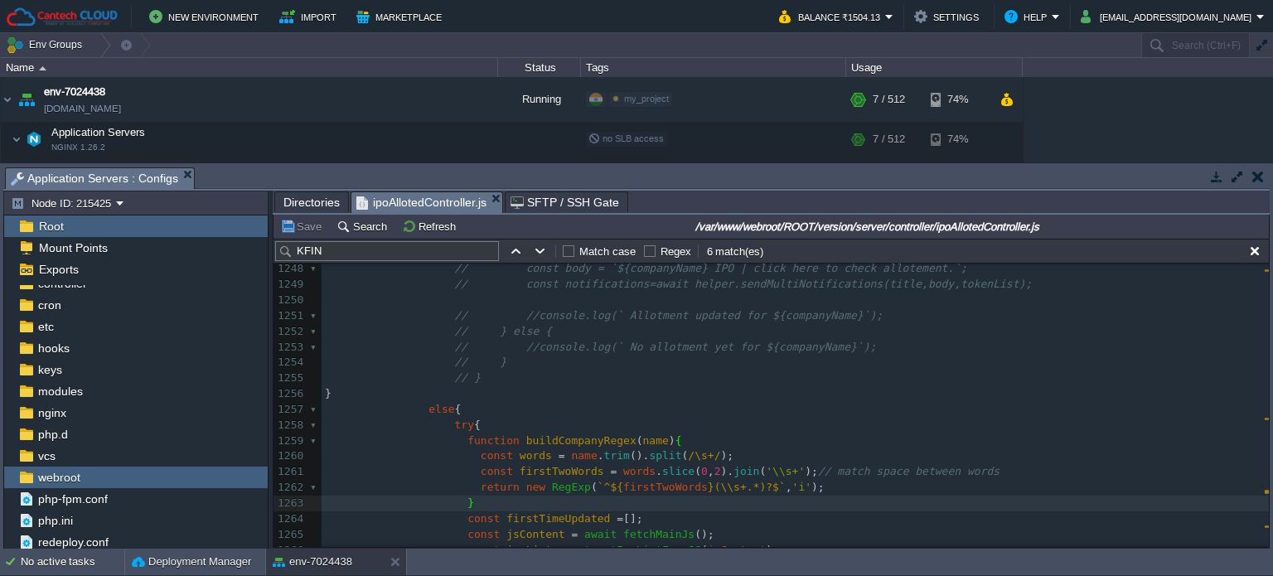
type textarea "buildCompanyRegex"
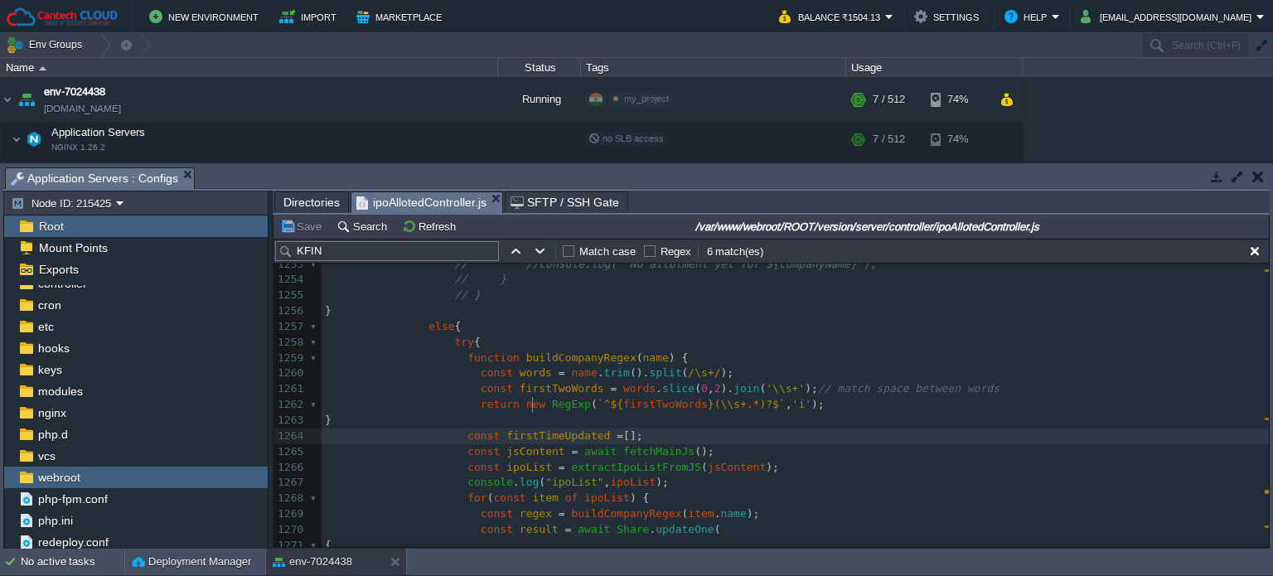
click at [529, 429] on span "firstTimeUpdated" at bounding box center [558, 435] width 104 height 12
type textarea "firstTimeUpdated"
click at [645, 423] on div "xxxxxxxxxx reqparam : panNumber , 1240 // companyNumber: companyNumber 1241 // …" at bounding box center [794, 420] width 947 height 796
type textarea "fetchMainJs"
click at [601, 461] on span "extractIpoListFromJS" at bounding box center [636, 467] width 130 height 12
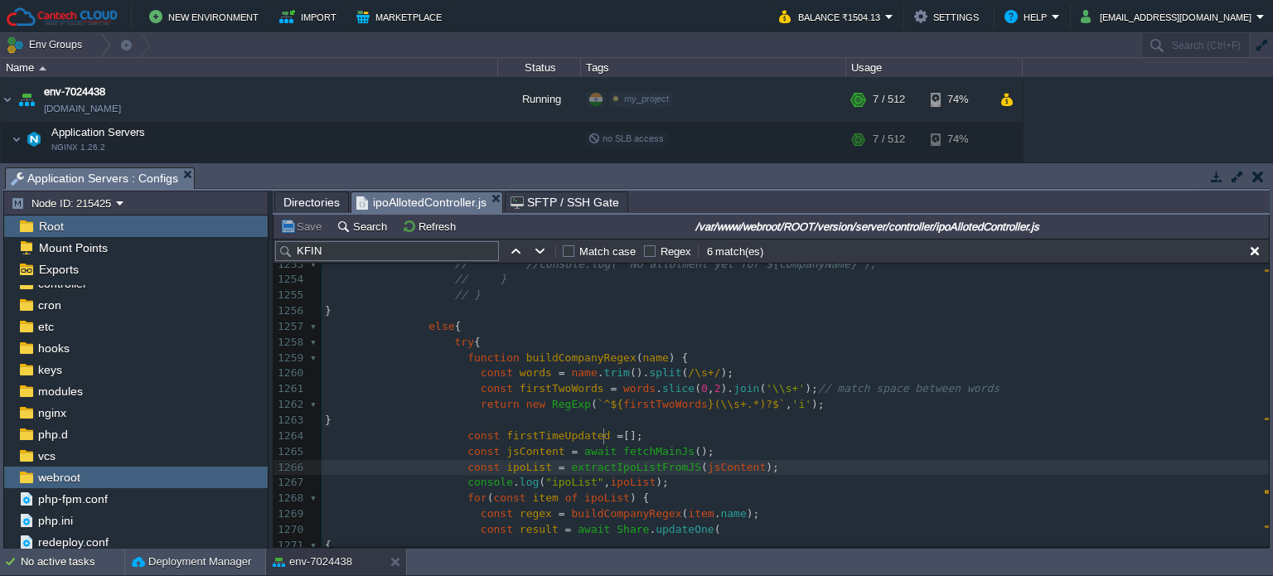
type textarea "extractIpoListFromJS"
click at [640, 419] on div "xxxxxxxxxx reqparam : panNumber , 1240 // companyNumber: companyNumber 1241 // …" at bounding box center [794, 420] width 947 height 796
type textarea "fetchMainJs"
type input "fetchMainJs"
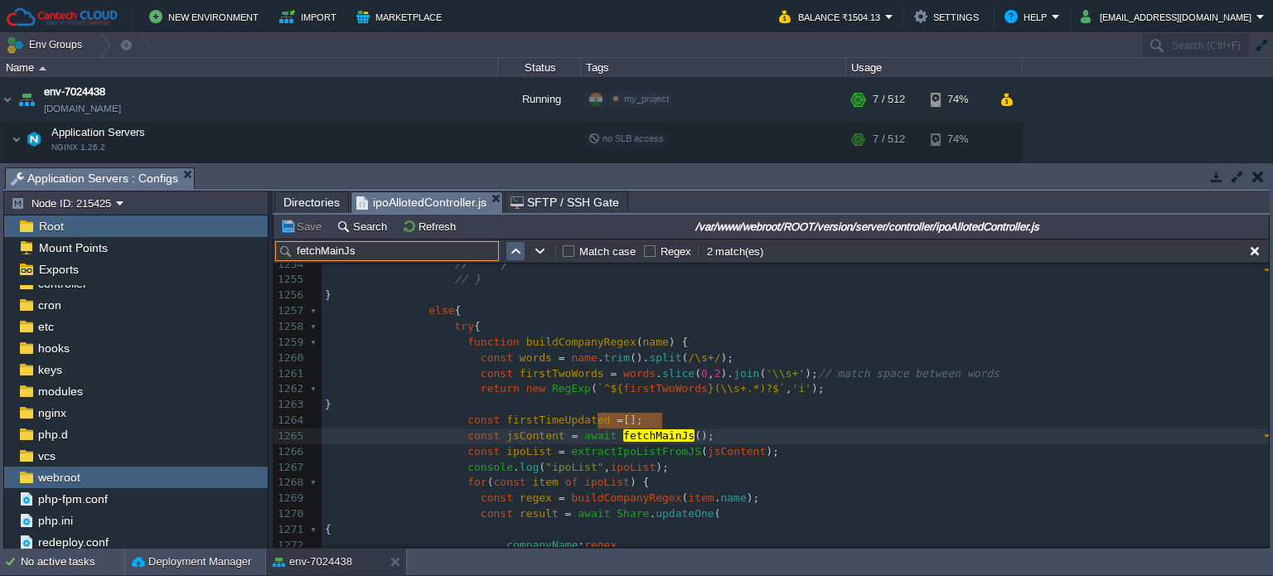
click at [512, 251] on button "button" at bounding box center [515, 251] width 15 height 15
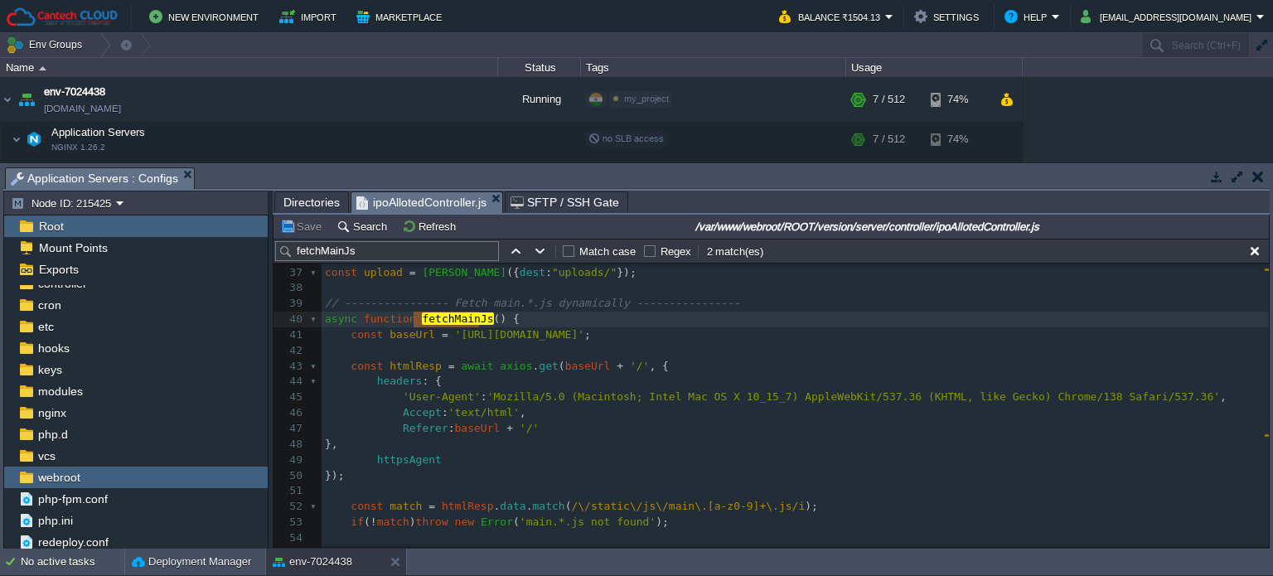
click at [476, 458] on pre "httpsAgent" at bounding box center [794, 460] width 947 height 16
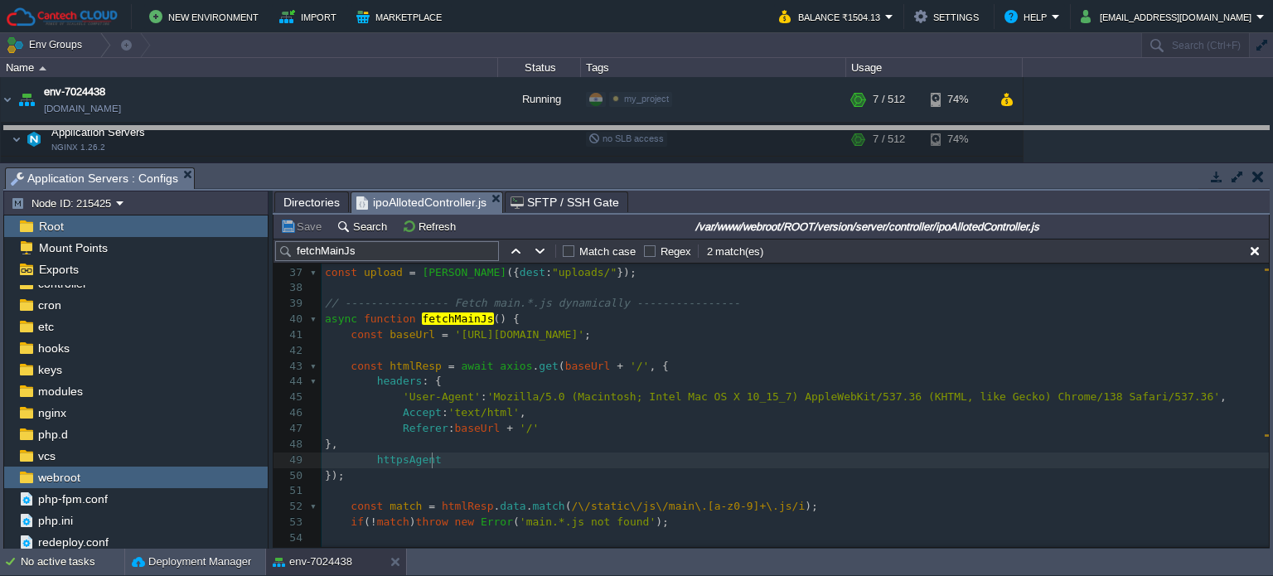
drag, startPoint x: 839, startPoint y: 167, endPoint x: 839, endPoint y: 124, distance: 42.3
click at [839, 124] on body "New Environment Import Marketplace Bonus ₹0.00 Upgrade Account Balance ₹1504.13…" at bounding box center [636, 288] width 1273 height 576
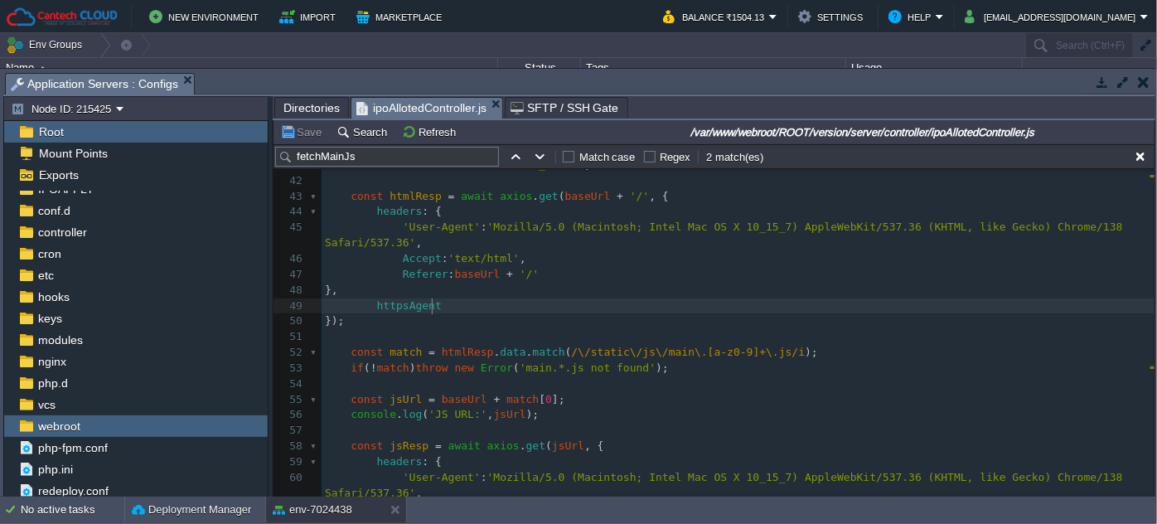
click at [442, 298] on pre "httpsAgent" at bounding box center [737, 306] width 833 height 16
click at [696, 354] on span "/\/static\/js\/main\.[a-z0-9]+\.js/i" at bounding box center [688, 352] width 234 height 12
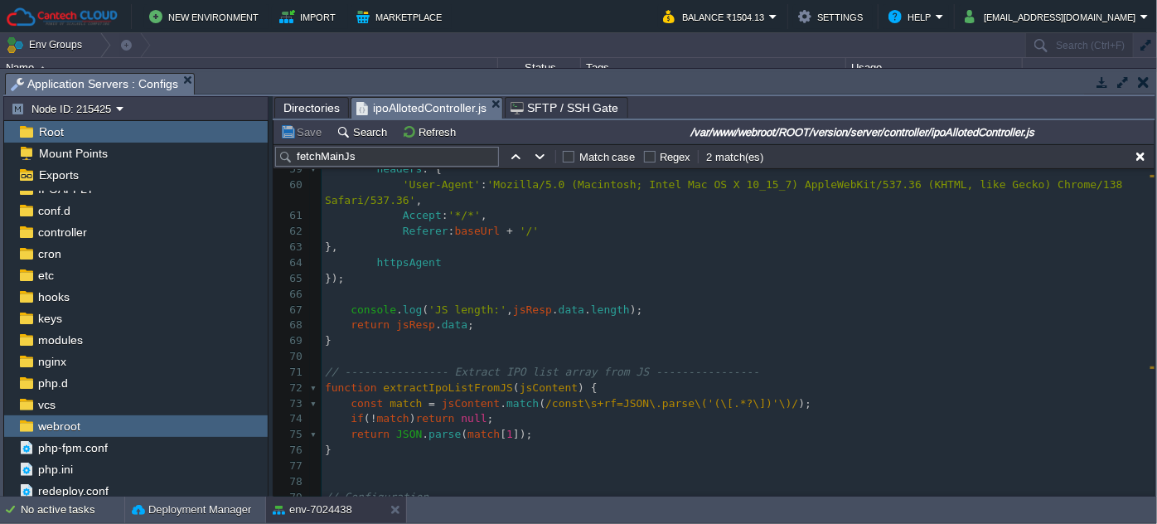
scroll to position [941, 0]
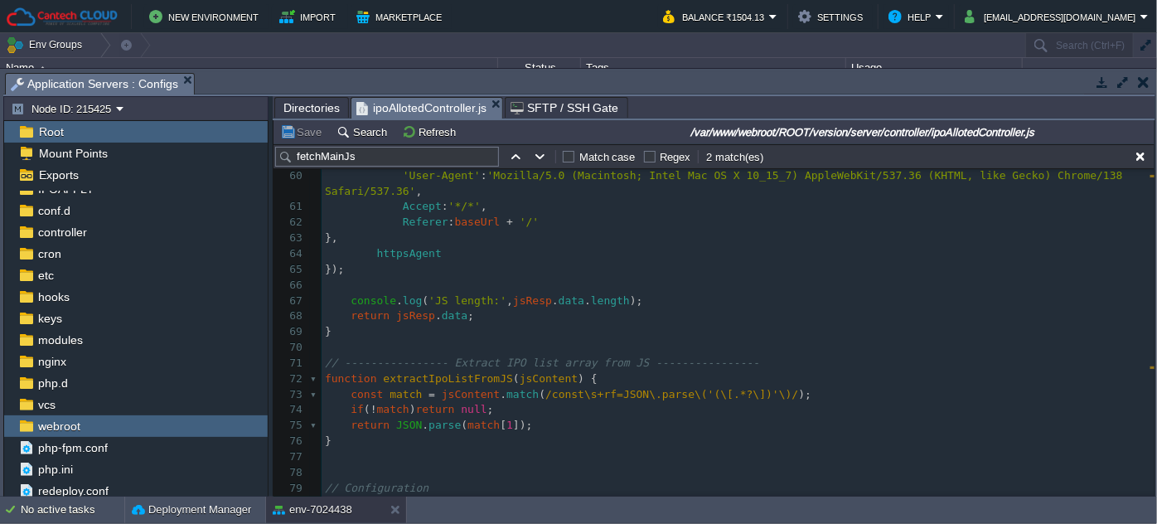
click at [549, 390] on div "xxxxxxxxxx 26 const { spawn } = require ( "child_process" ); //const { spawn } …" at bounding box center [737, 74] width 833 height 906
click at [600, 398] on span "/const\s+rf=JSON\.parse\('(\[.*?\])'\)/" at bounding box center [671, 394] width 253 height 12
click at [530, 375] on span "jsContent" at bounding box center [549, 378] width 58 height 12
type textarea "jsContent"
click at [453, 394] on span "jsContent" at bounding box center [471, 394] width 58 height 12
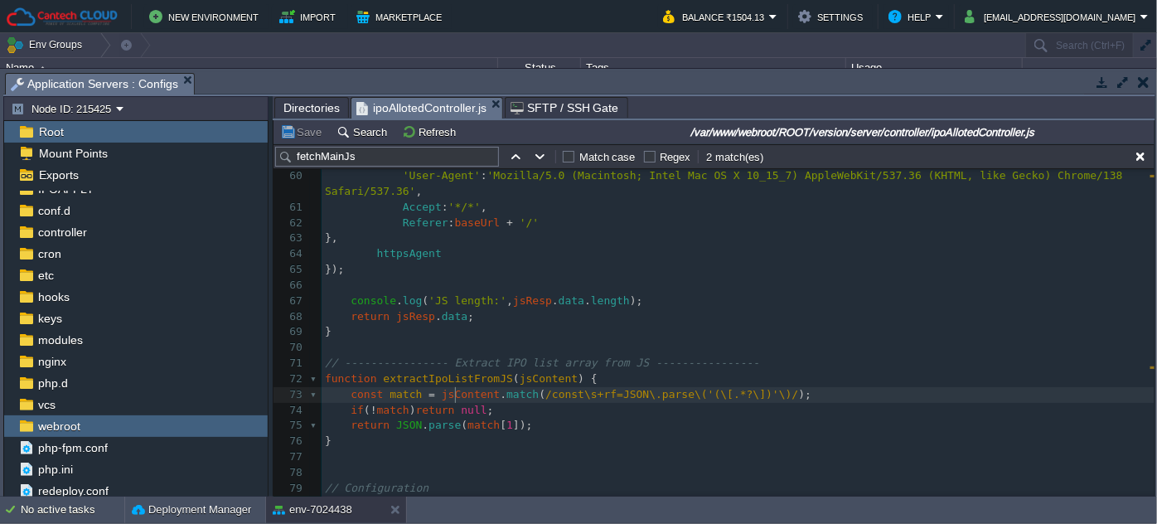
type textarea "jsContent"
click at [597, 381] on pre "function extractIpoListFromJS ( jsContent ) {" at bounding box center [737, 379] width 833 height 16
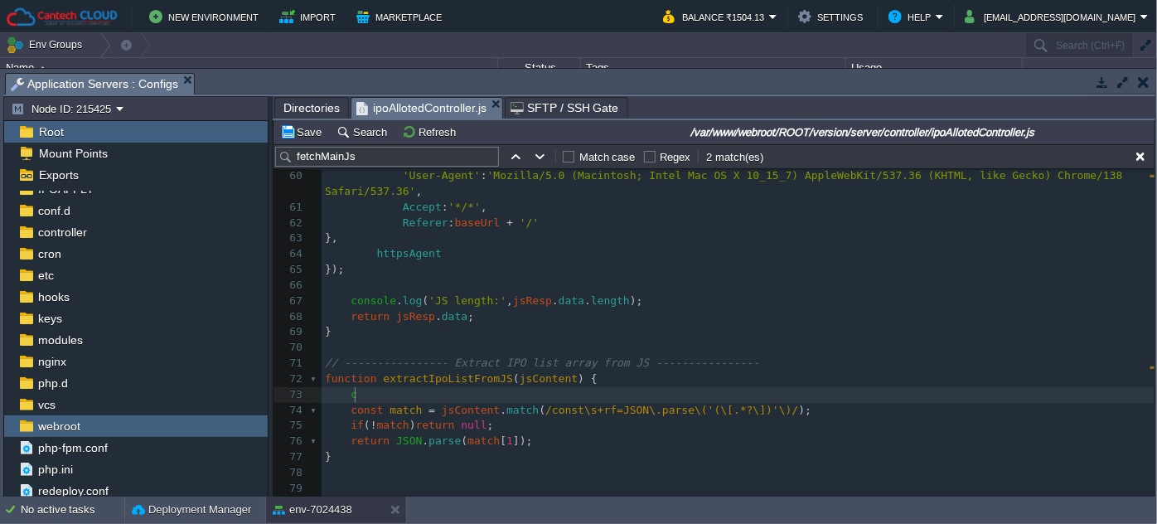
type textarea "cu"
type textarea "console.log();"
type textarea ""","""
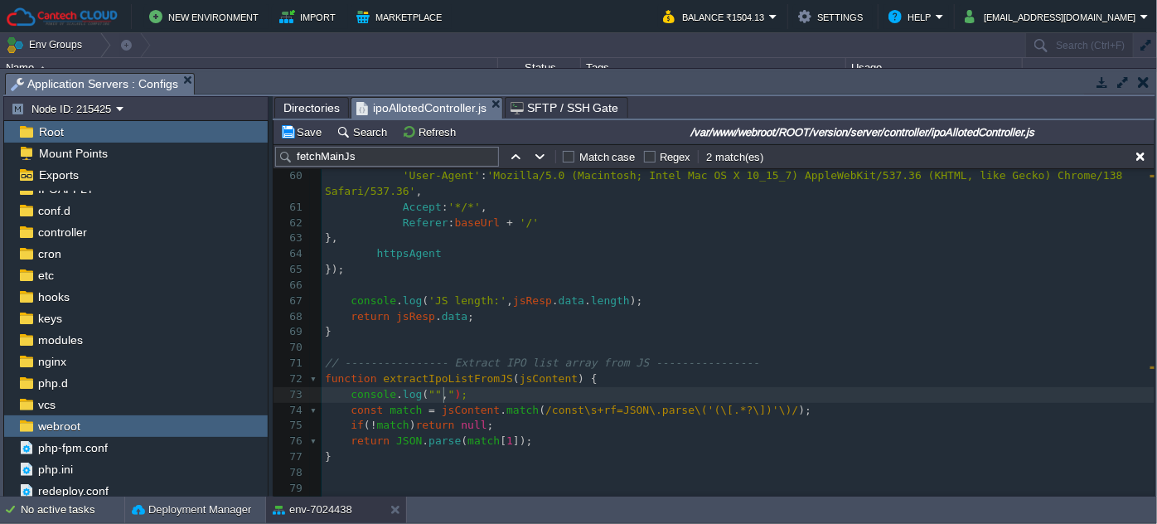
scroll to position [5, 28]
click at [542, 376] on span "jsContent" at bounding box center [549, 378] width 58 height 12
type textarea "jsContent"
type textarea """"
paste textarea
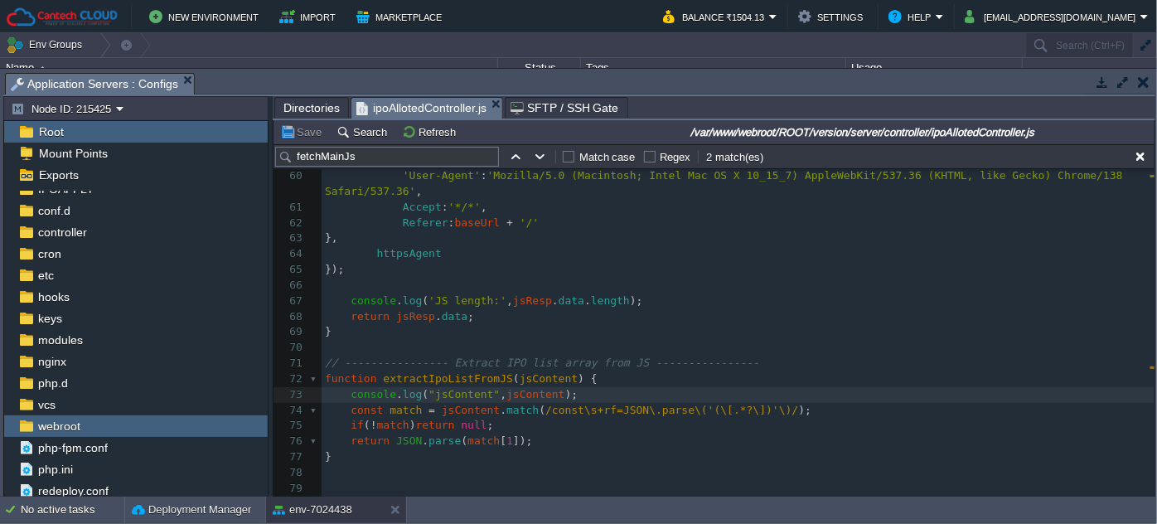
scroll to position [940, 0]
click at [574, 394] on pre "console . log ( "jsContent" , jsContent );" at bounding box center [737, 395] width 833 height 16
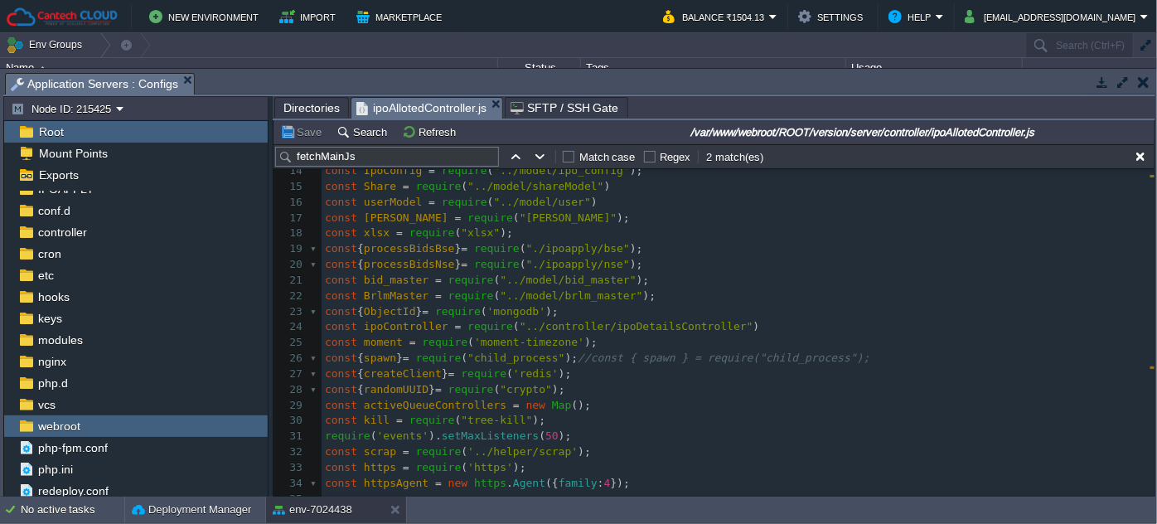
scroll to position [338, 0]
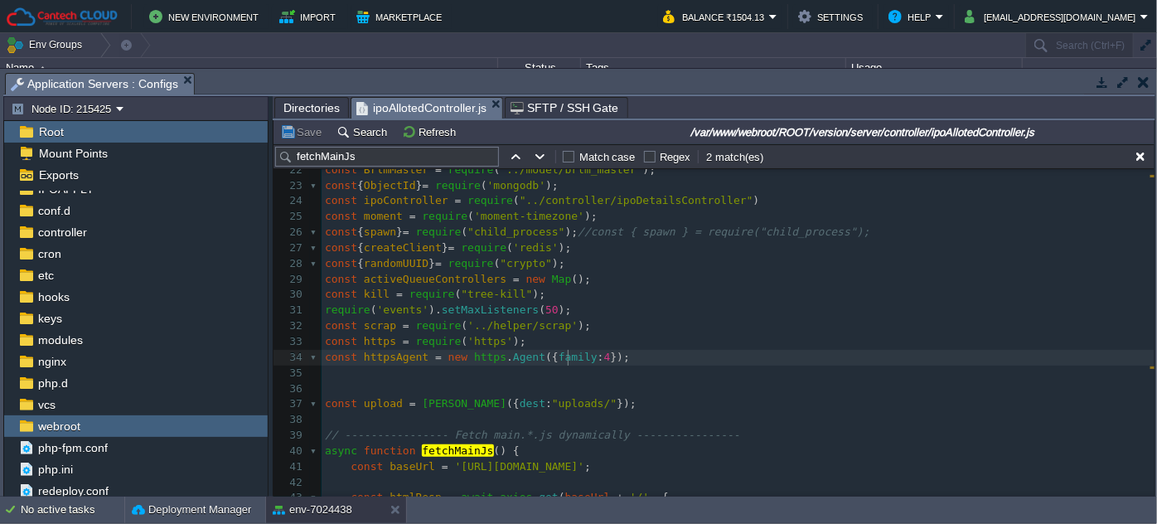
click at [568, 354] on div "xxxxxxxxxx console . log ( "jsContent" , jsContent ); 1 const axios = require (…" at bounding box center [737, 248] width 833 height 828
click at [558, 360] on span "family" at bounding box center [577, 356] width 39 height 12
type textarea "family"
click at [636, 365] on pre "​" at bounding box center [737, 373] width 833 height 16
click at [383, 353] on div "xxxxxxxxxx console . log ( "jsContent" , jsContent ); 1 const axios = require (…" at bounding box center [737, 248] width 833 height 828
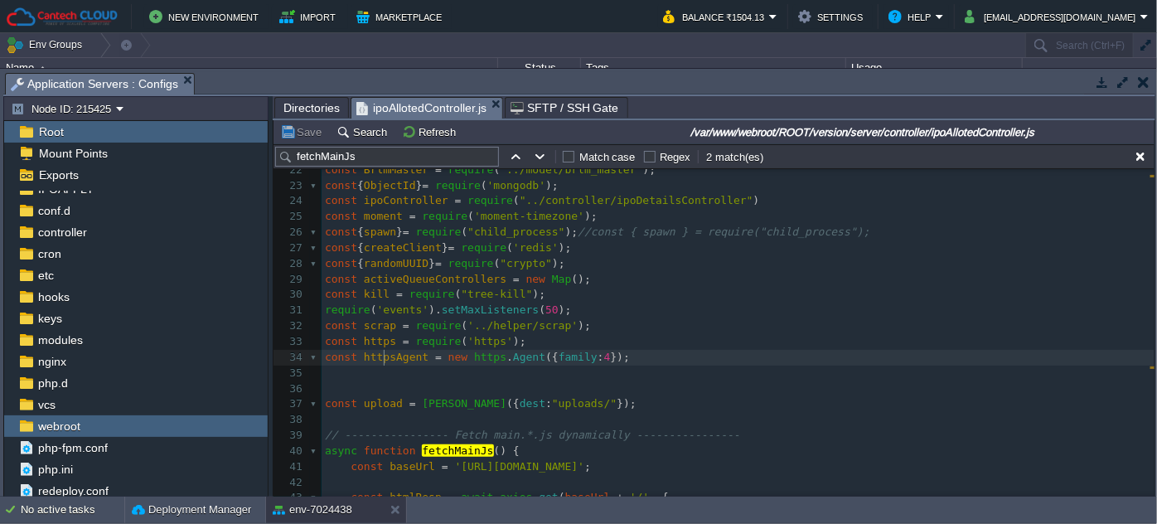
type textarea "httpsAgent"
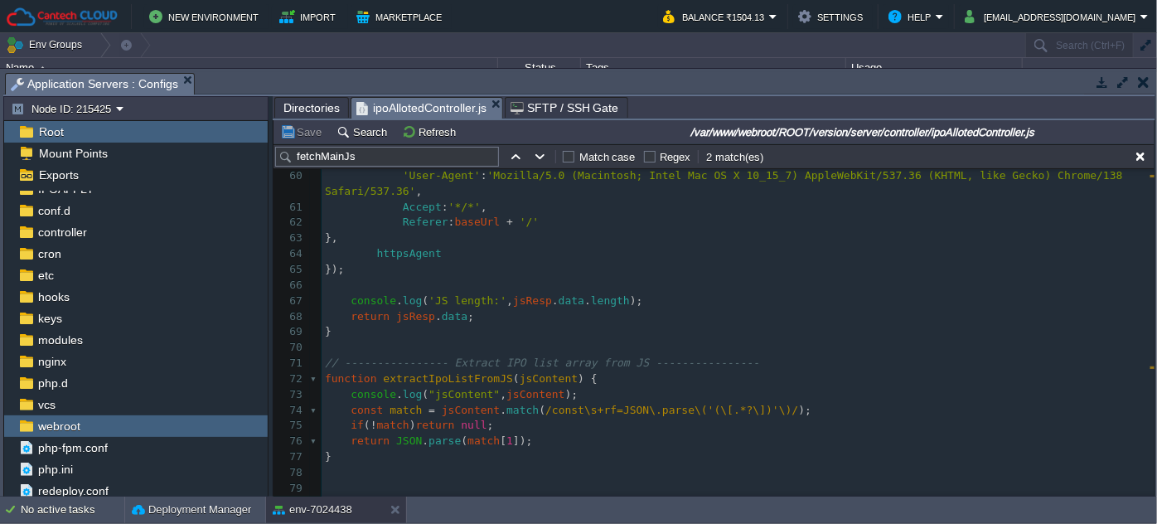
scroll to position [941, 0]
click at [559, 398] on div "xxxxxxxxxx const httpsAgent = new https . Agent ({ family : 4 }); 37 const uplo…" at bounding box center [737, 223] width 833 height 858
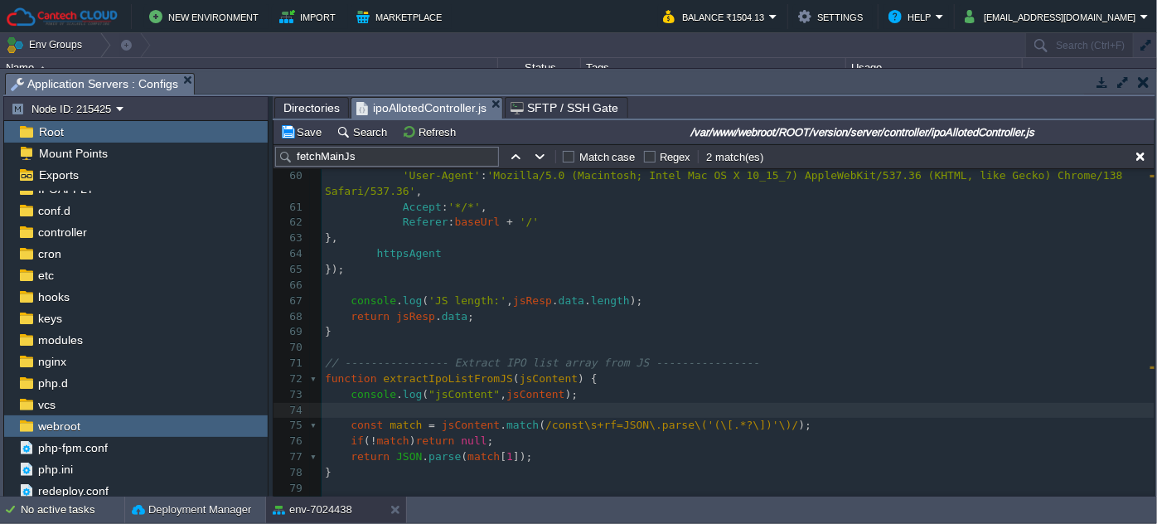
type textarea "console.log("jsContent",jsContent);"
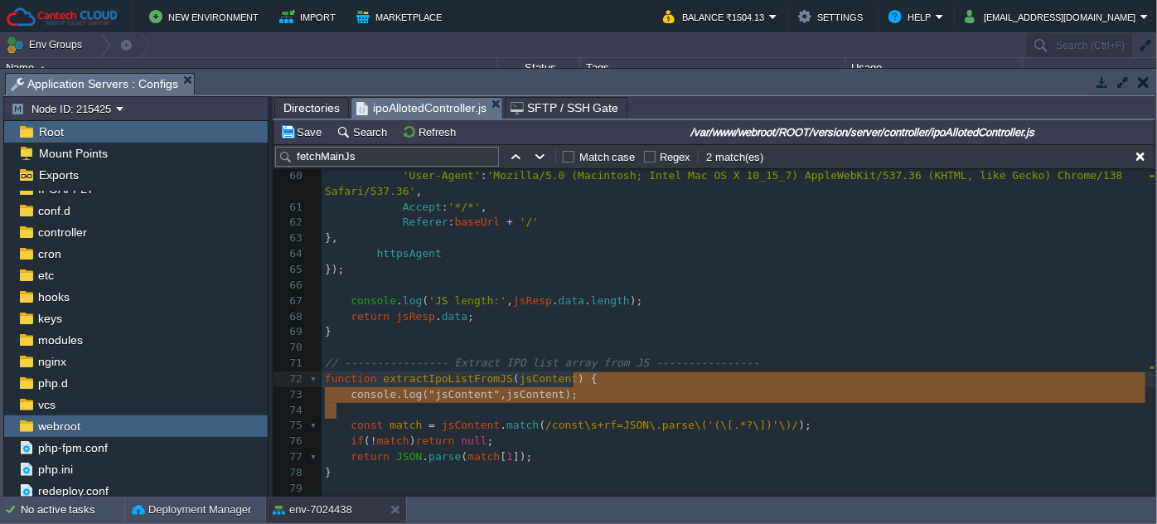
drag, startPoint x: 570, startPoint y: 405, endPoint x: 584, endPoint y: 384, distance: 25.0
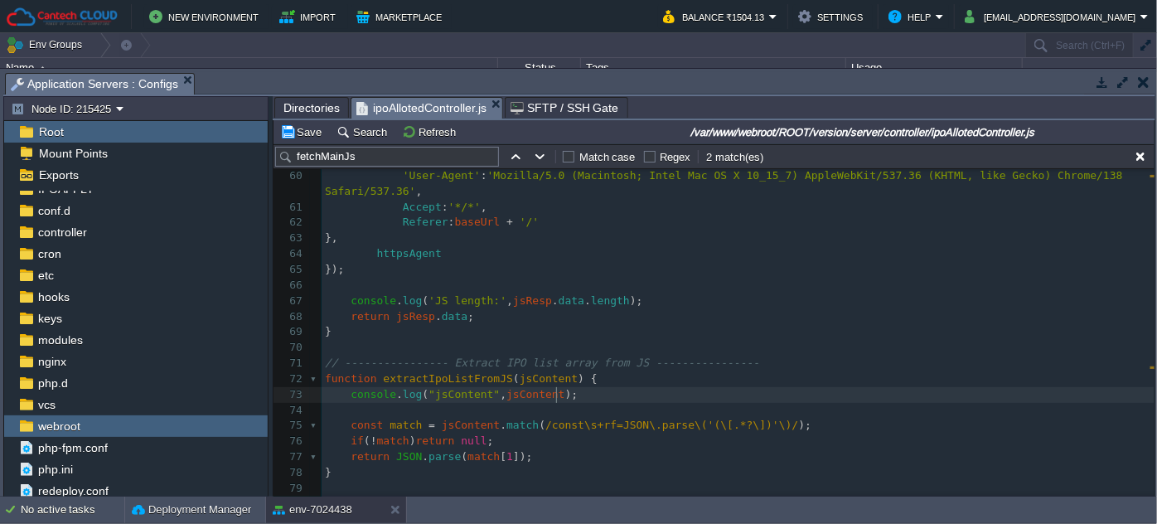
type textarea "console.log("jsContent",jsContent);"
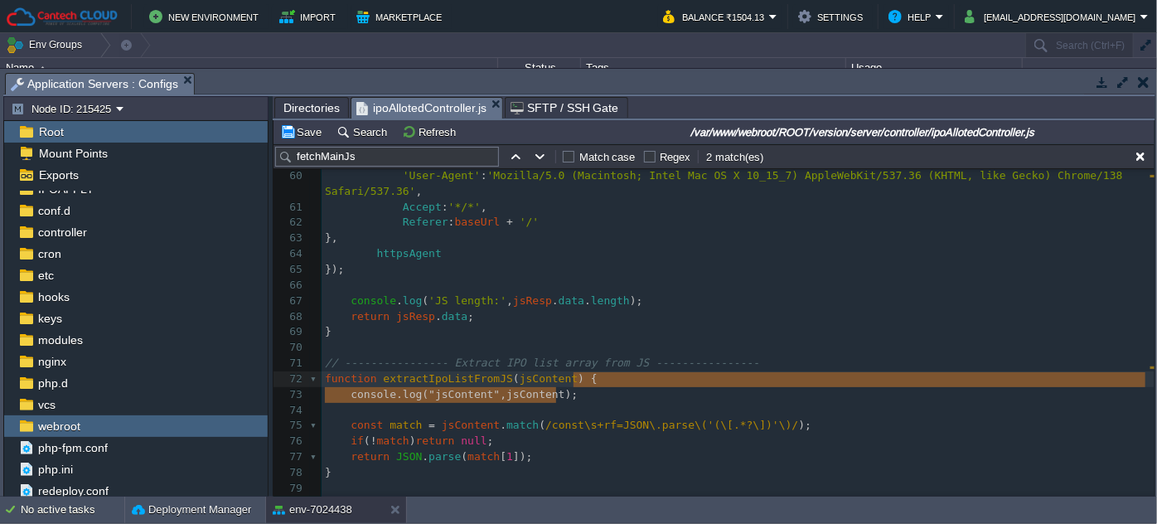
drag, startPoint x: 577, startPoint y: 401, endPoint x: 586, endPoint y: 385, distance: 18.2
click at [586, 385] on div "37 const upload = [PERSON_NAME] ({ dest : "uploads/" }); 38 ​ 39 // -----------…" at bounding box center [737, 231] width 833 height 874
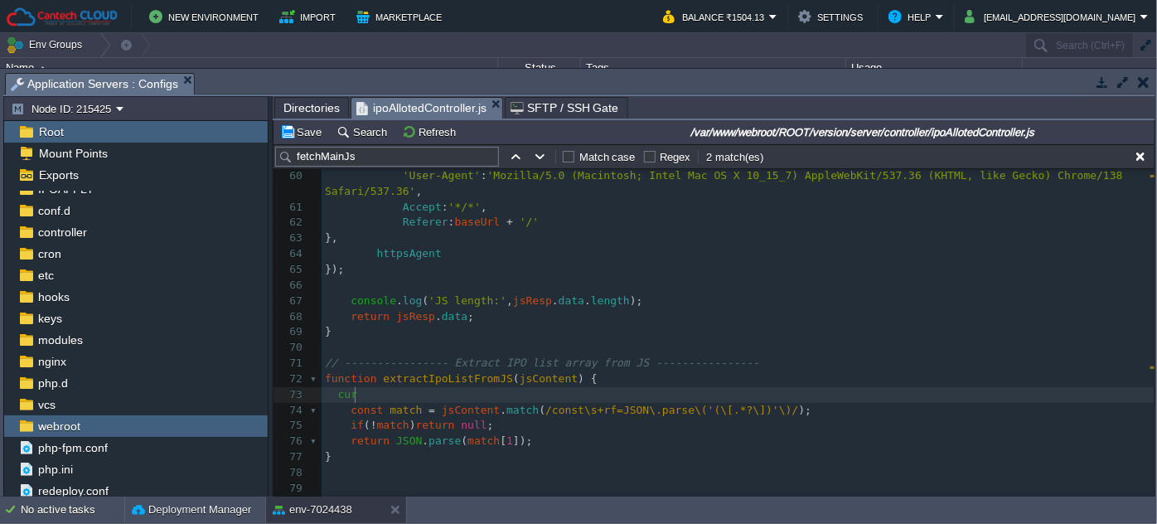
type textarea "cur;"
type textarea "l"
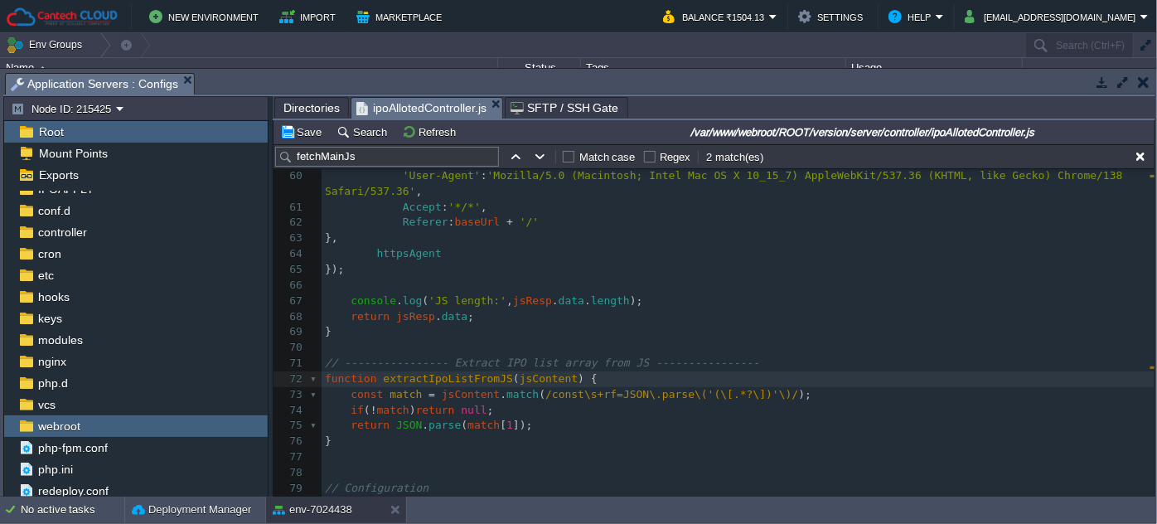
click at [295, 98] on span "Directories" at bounding box center [311, 108] width 56 height 20
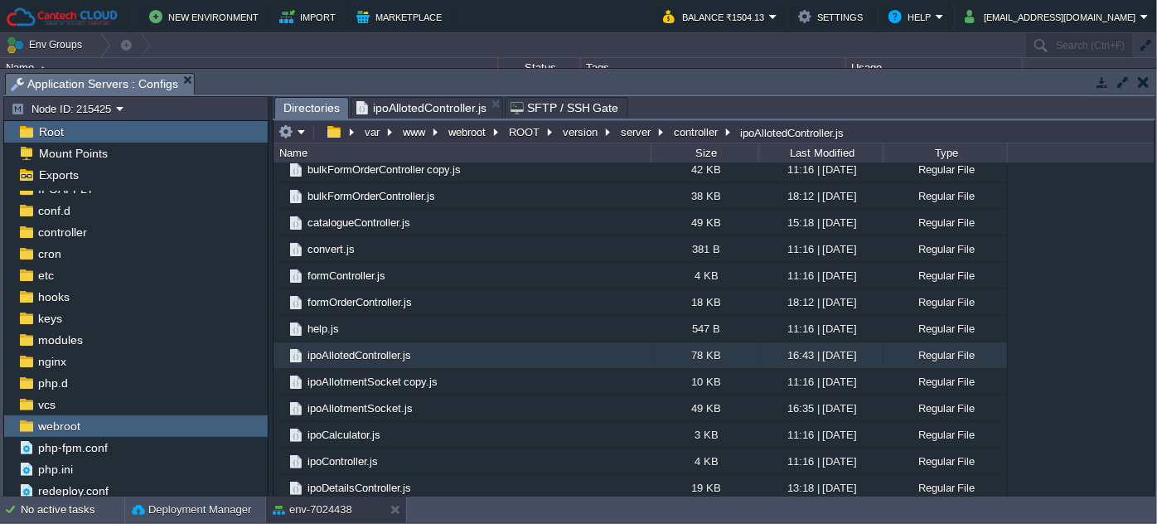
type input "/var/www/webroot/ROOT/version/server/controller/ipoAllotedController.js"
click at [895, 134] on input "/var/www/webroot/ROOT/version/server/controller/ipoAllotedController.js" at bounding box center [713, 131] width 881 height 23
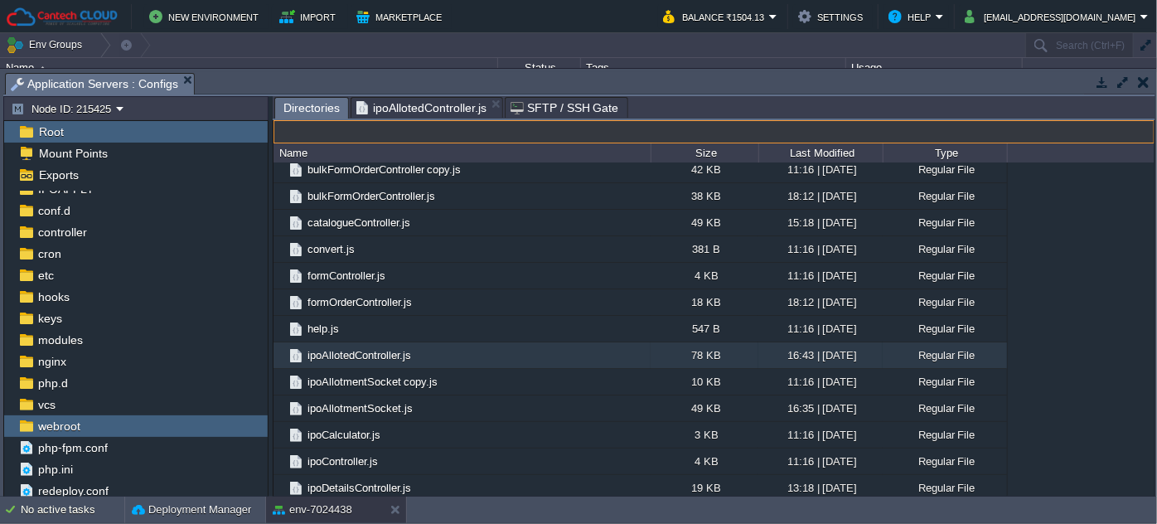
type input "/var/www/webroot/ROOT/version/server/controller/ipoAllotedController.js"
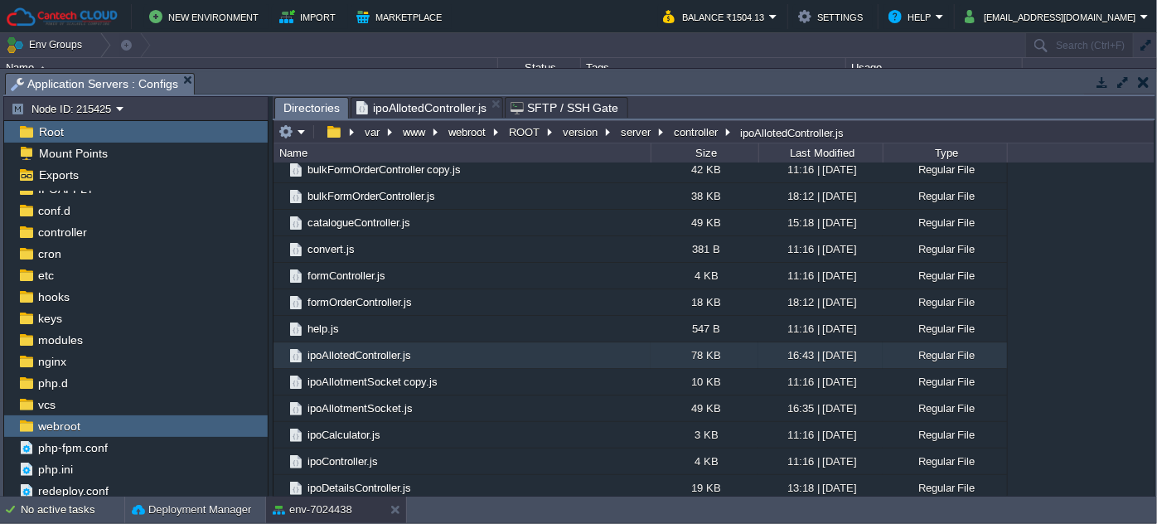
type input "/var/www/webroot/ROOT/version/server/controller/ipoAllotedController.js"
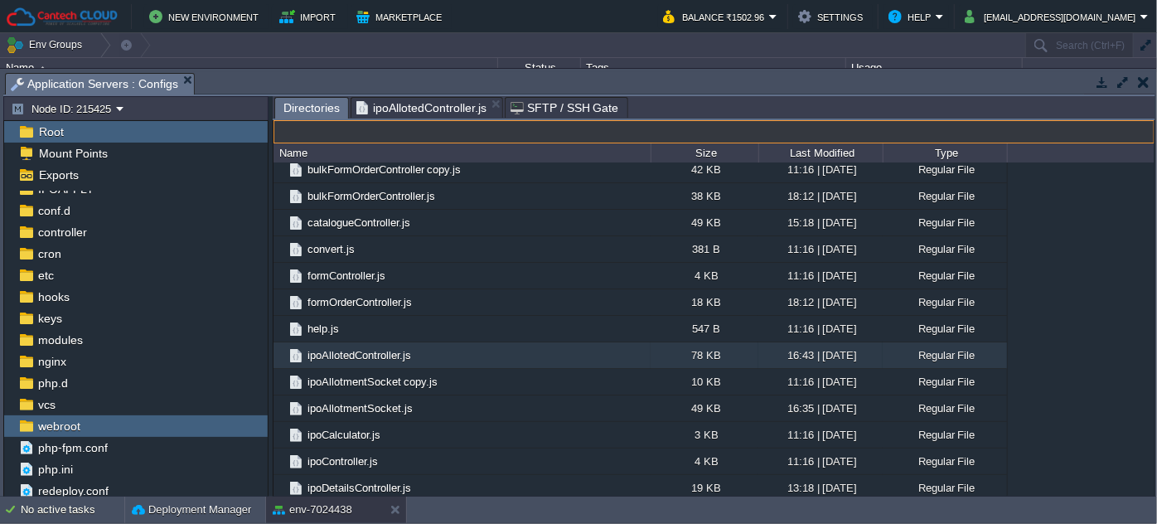
type input "/var/www/webroot/ROOT/version/server/controller/ipoAllotedController.js"
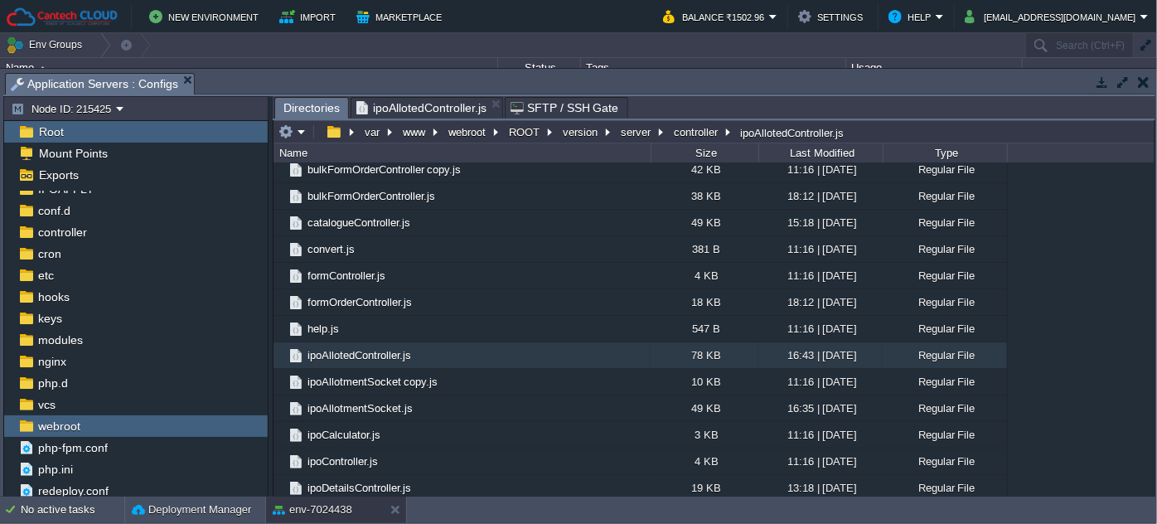
type input "/var/www/webroot/ROOT/version/server/controller/ipoAllotedController.js"
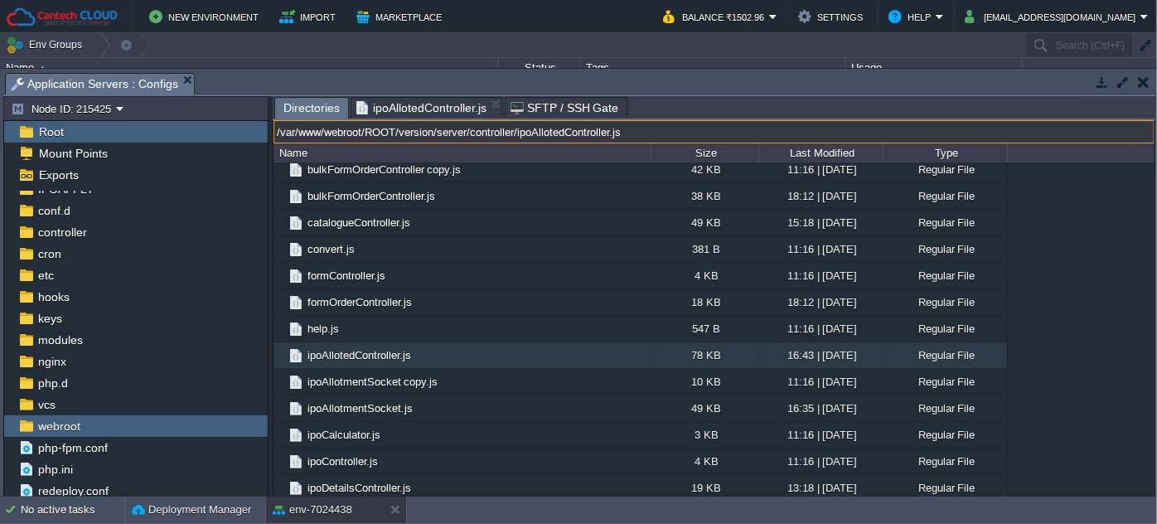
click at [672, 138] on input "/var/www/webroot/ROOT/version/server/controller/ipoAllotedController.js" at bounding box center [713, 131] width 881 height 23
drag, startPoint x: 476, startPoint y: 129, endPoint x: 658, endPoint y: 140, distance: 181.8
click at [658, 140] on input "/var/www/webroot/ROOT/version/server/controller/ipoAllotedController.js" at bounding box center [713, 131] width 881 height 23
type input "/var/www/webroot/ROOT/version/server/"
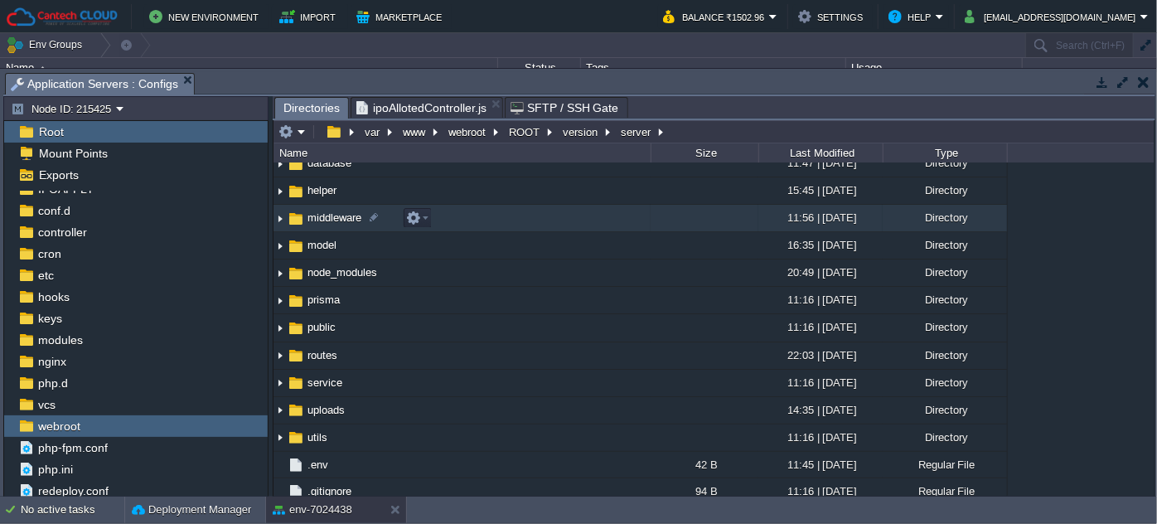
scroll to position [232, 0]
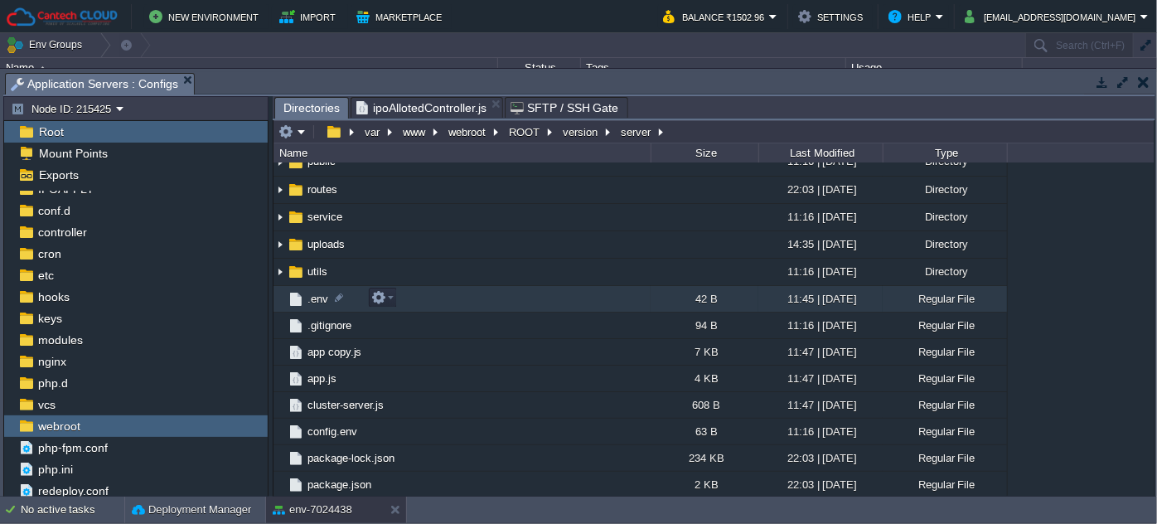
click at [312, 297] on span ".env" at bounding box center [318, 299] width 26 height 14
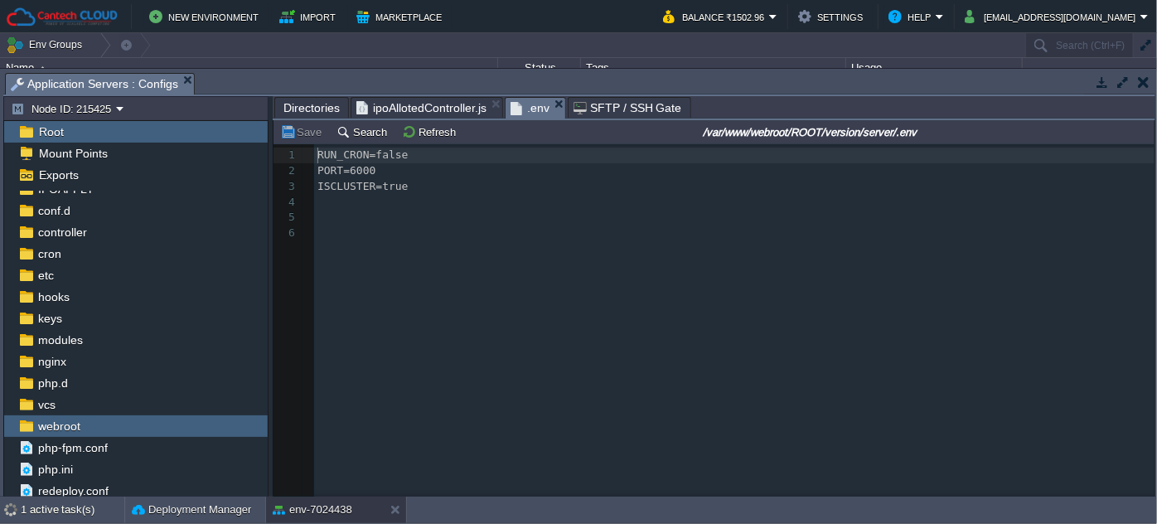
scroll to position [5, 0]
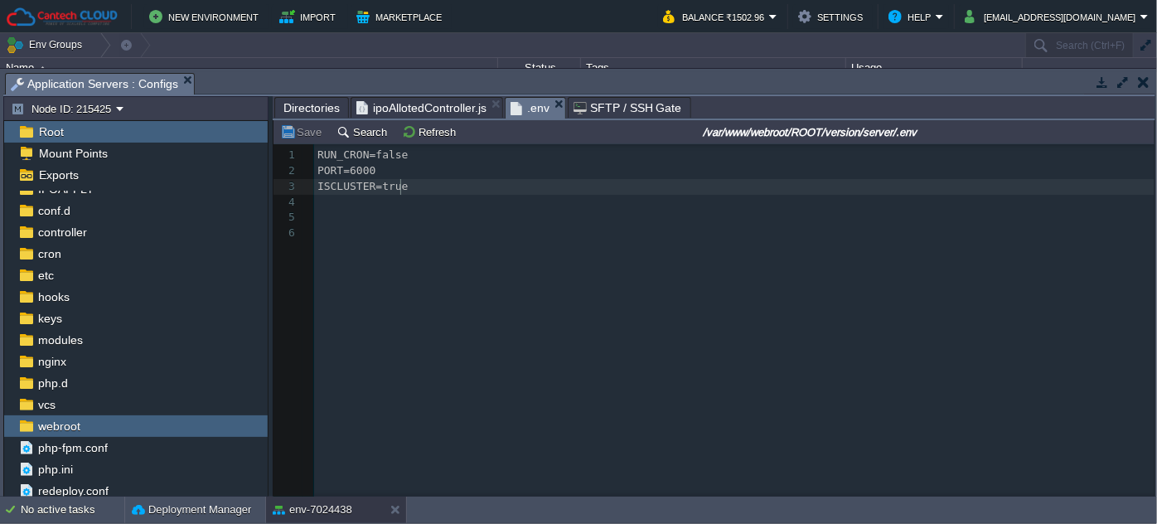
click at [470, 189] on pre "ISCLUSTER=true" at bounding box center [737, 187] width 846 height 16
paste textarea "false"
click at [435, 202] on div "xxxxxxxxxx 1 RUN_CRON=false 2 PORT=6000 3 ISCLUSTER=true 4 ALLOTMENR_RUN_CRON=f…" at bounding box center [737, 201] width 846 height 109
type textarea "true"
